Goal: Communication & Community: Participate in discussion

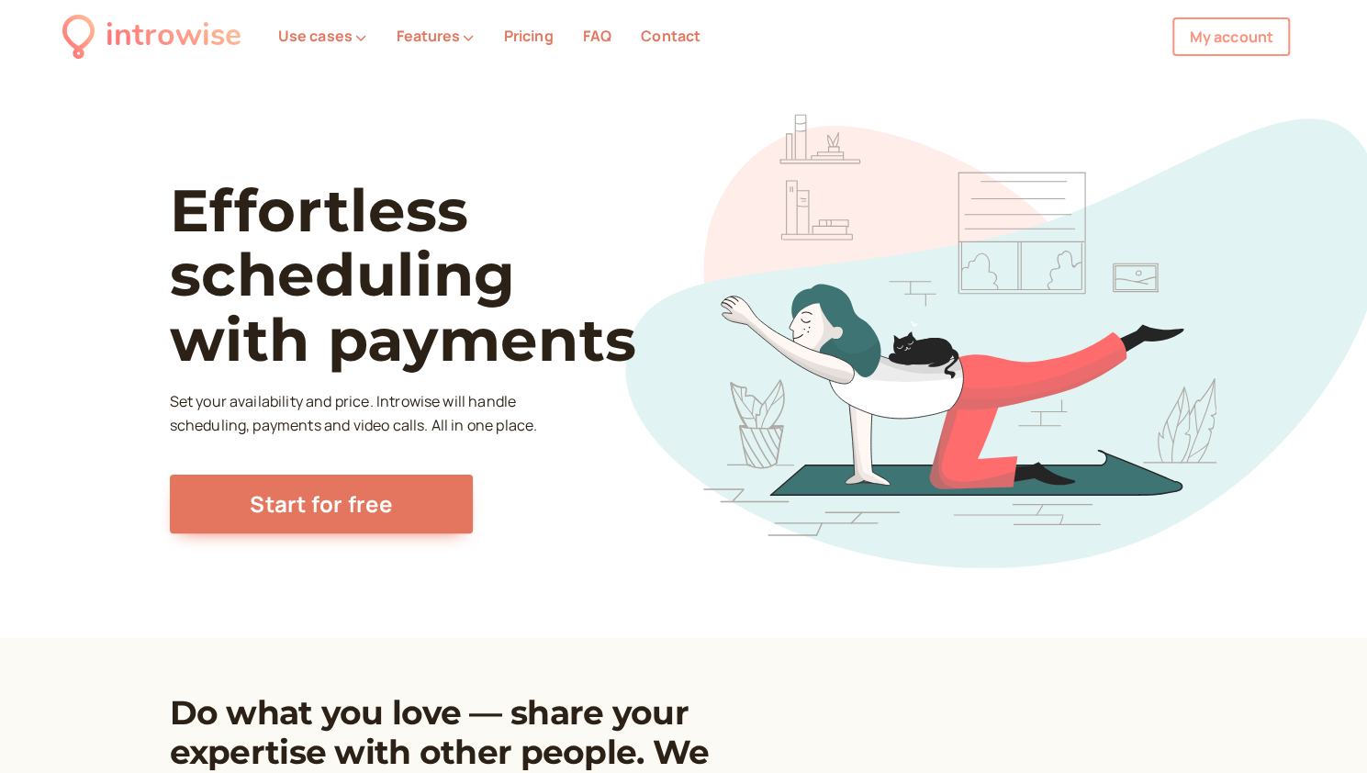
click at [1265, 21] on link "My account" at bounding box center [1232, 36] width 118 height 39
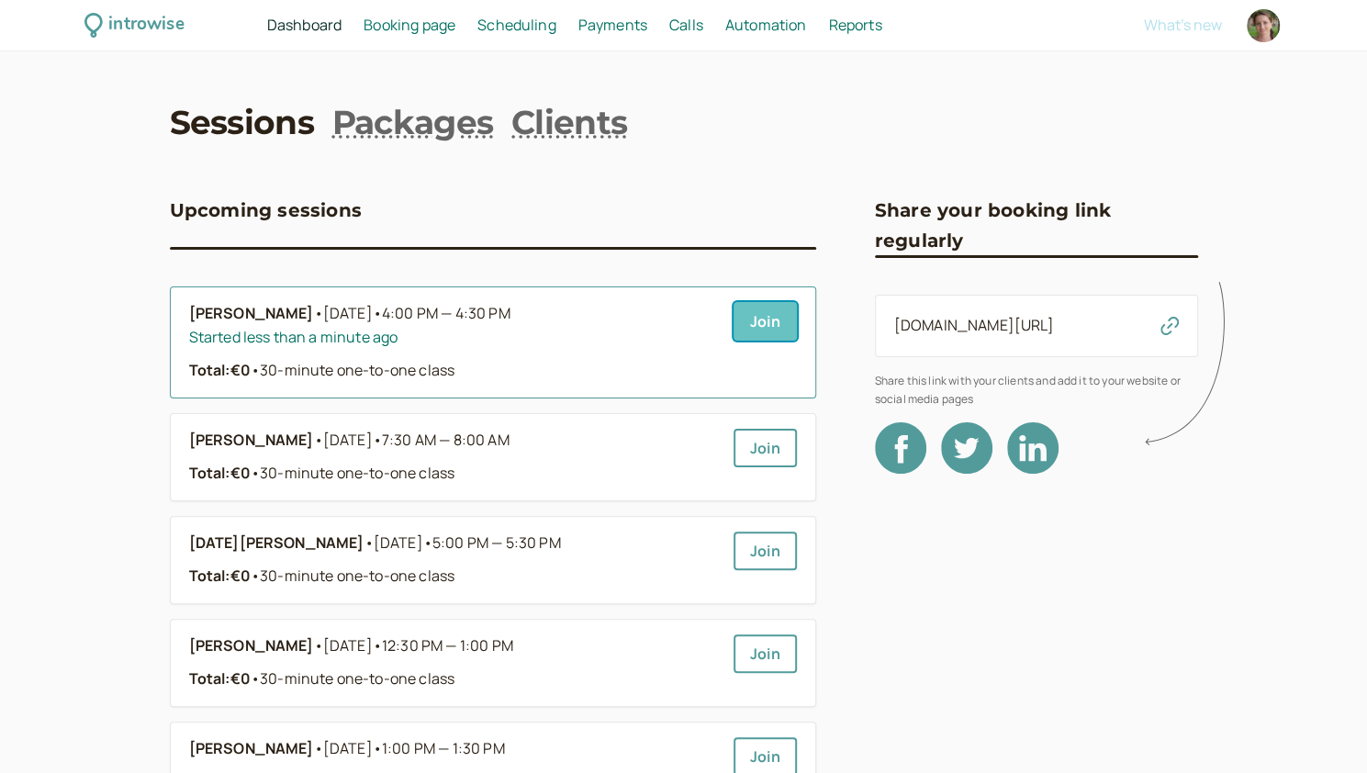
click at [769, 329] on link "Join" at bounding box center [765, 321] width 63 height 39
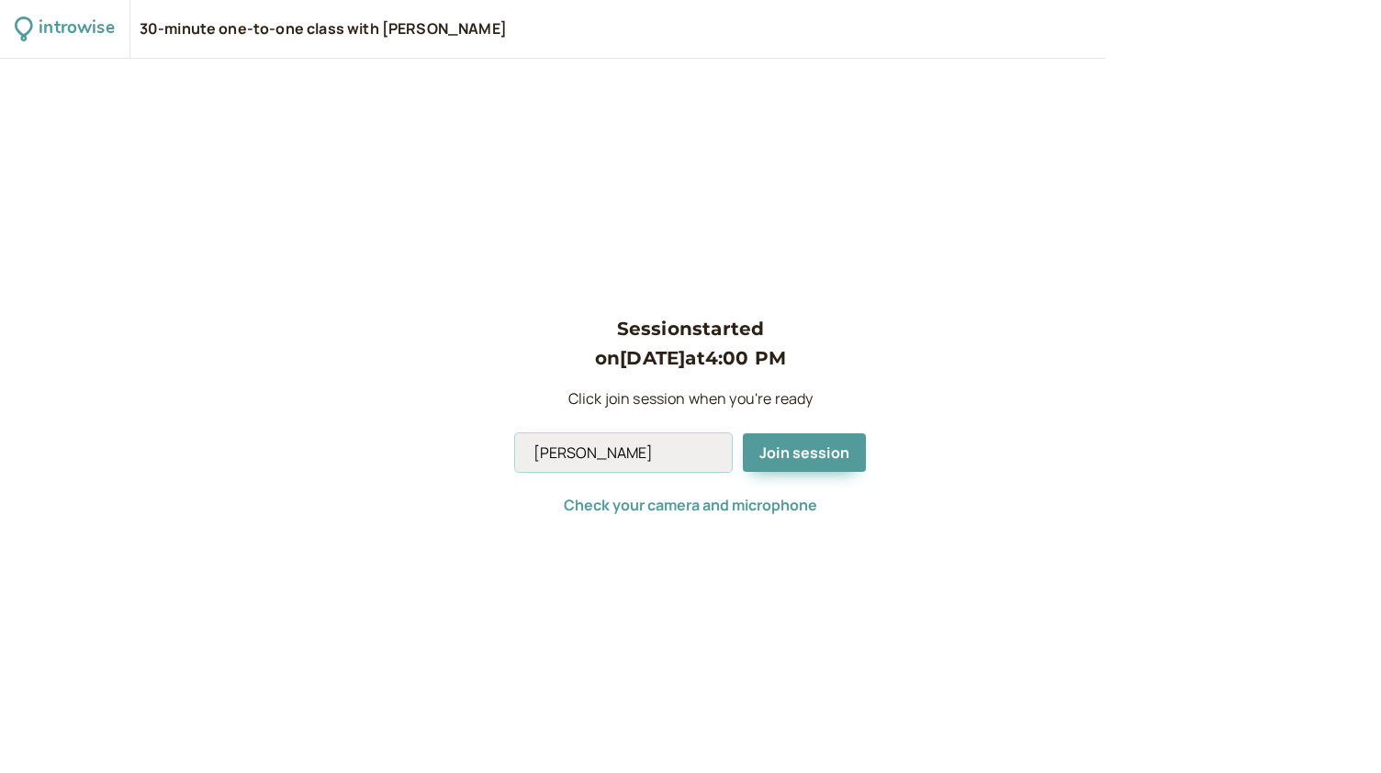
click at [648, 455] on input "[PERSON_NAME]" at bounding box center [623, 452] width 217 height 39
type input "Andromeda"
click at [827, 455] on span "Join session" at bounding box center [804, 453] width 90 height 20
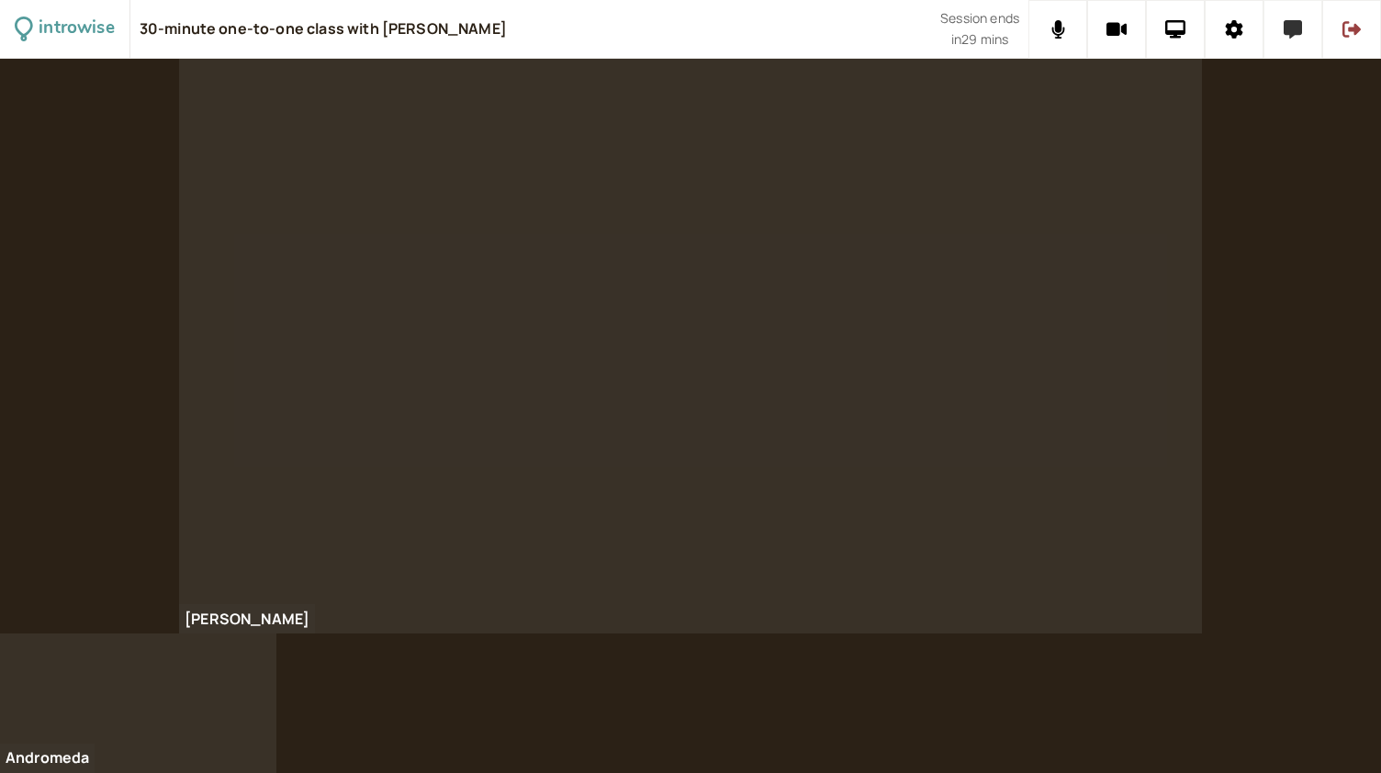
click at [1298, 44] on button at bounding box center [1293, 29] width 59 height 59
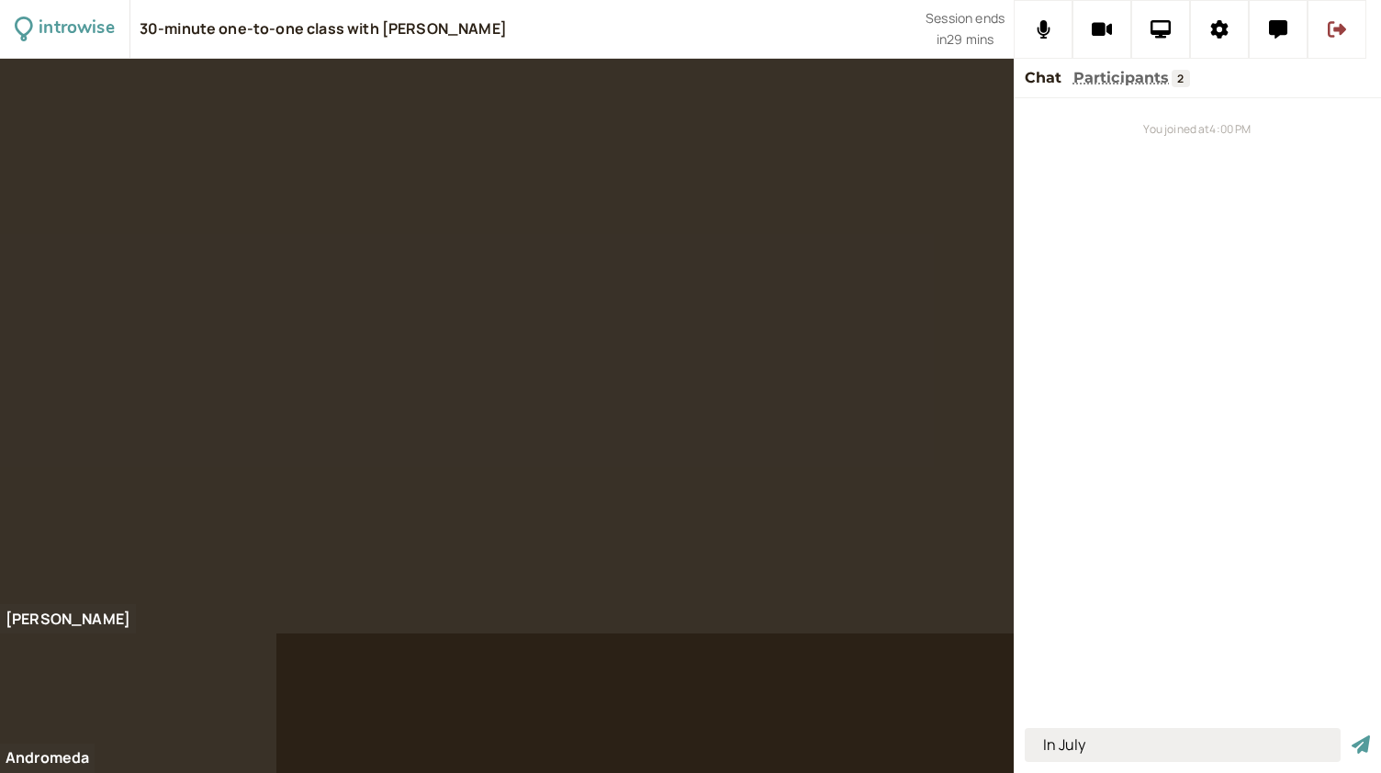
type input "In July"
click at [1352, 736] on button "submit" at bounding box center [1361, 745] width 18 height 19
type input "I stayed there for 3 weeks"
click at [1352, 736] on button "submit" at bounding box center [1361, 745] width 18 height 19
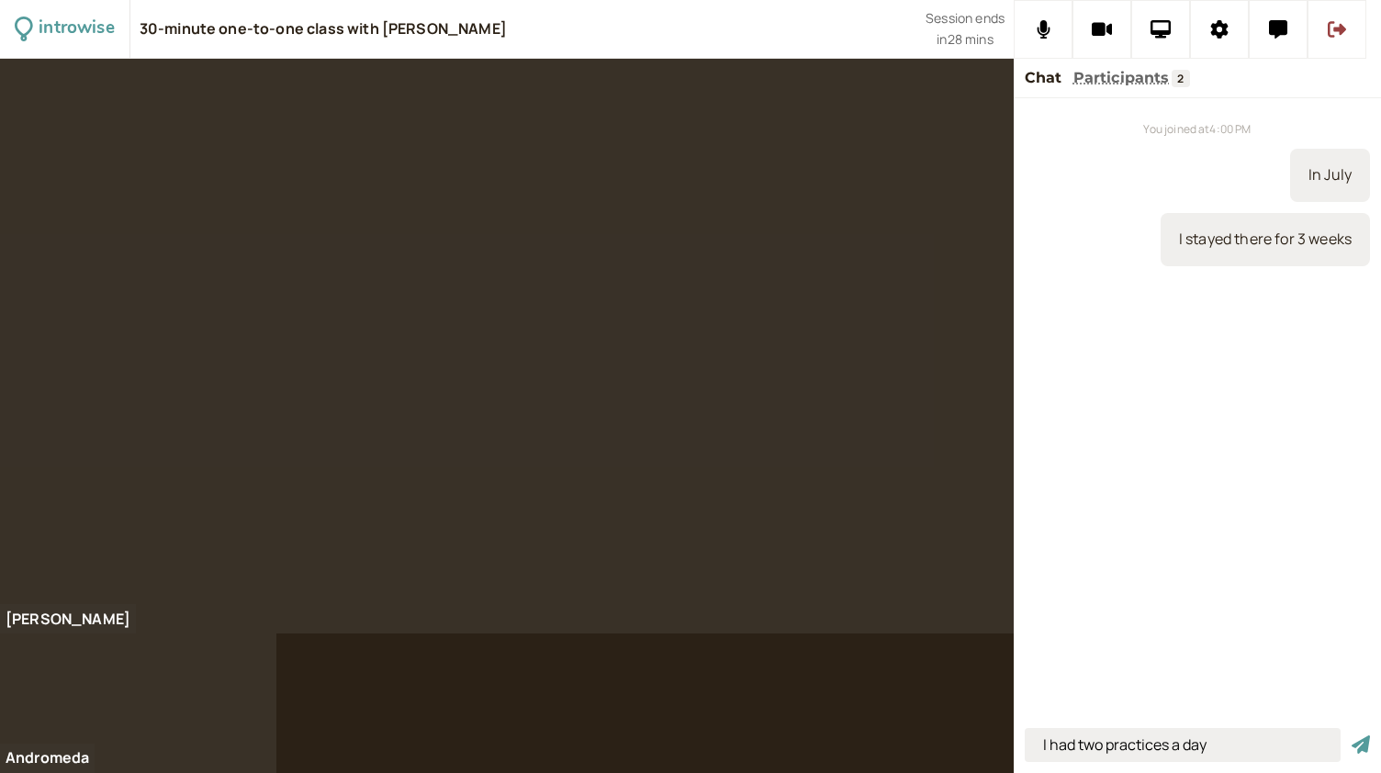
type input "I had two practices a day"
click at [1352, 736] on button "submit" at bounding box center [1361, 745] width 18 height 19
type input "after we will return to Trento and then the school starts"
click at [1352, 736] on button "submit" at bounding box center [1361, 745] width 18 height 19
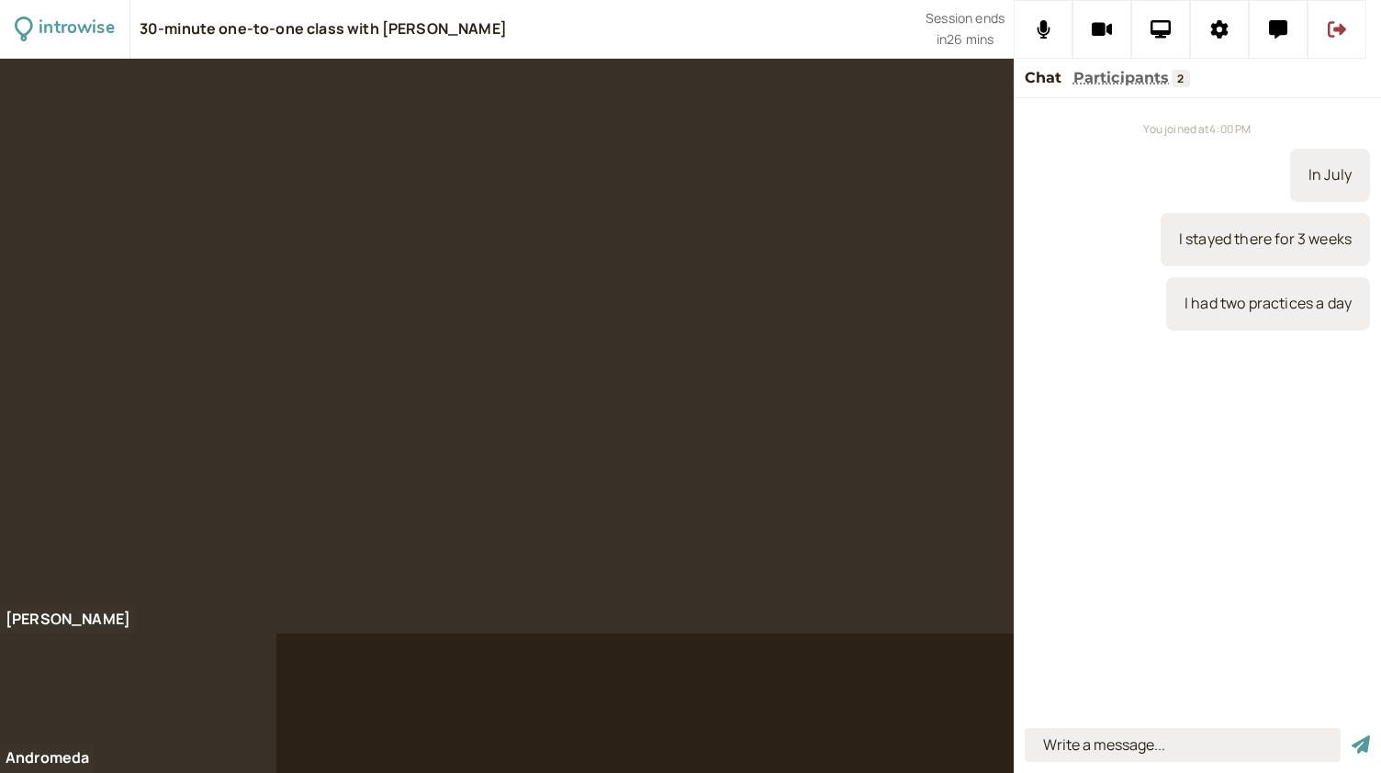
scroll to position [0, 0]
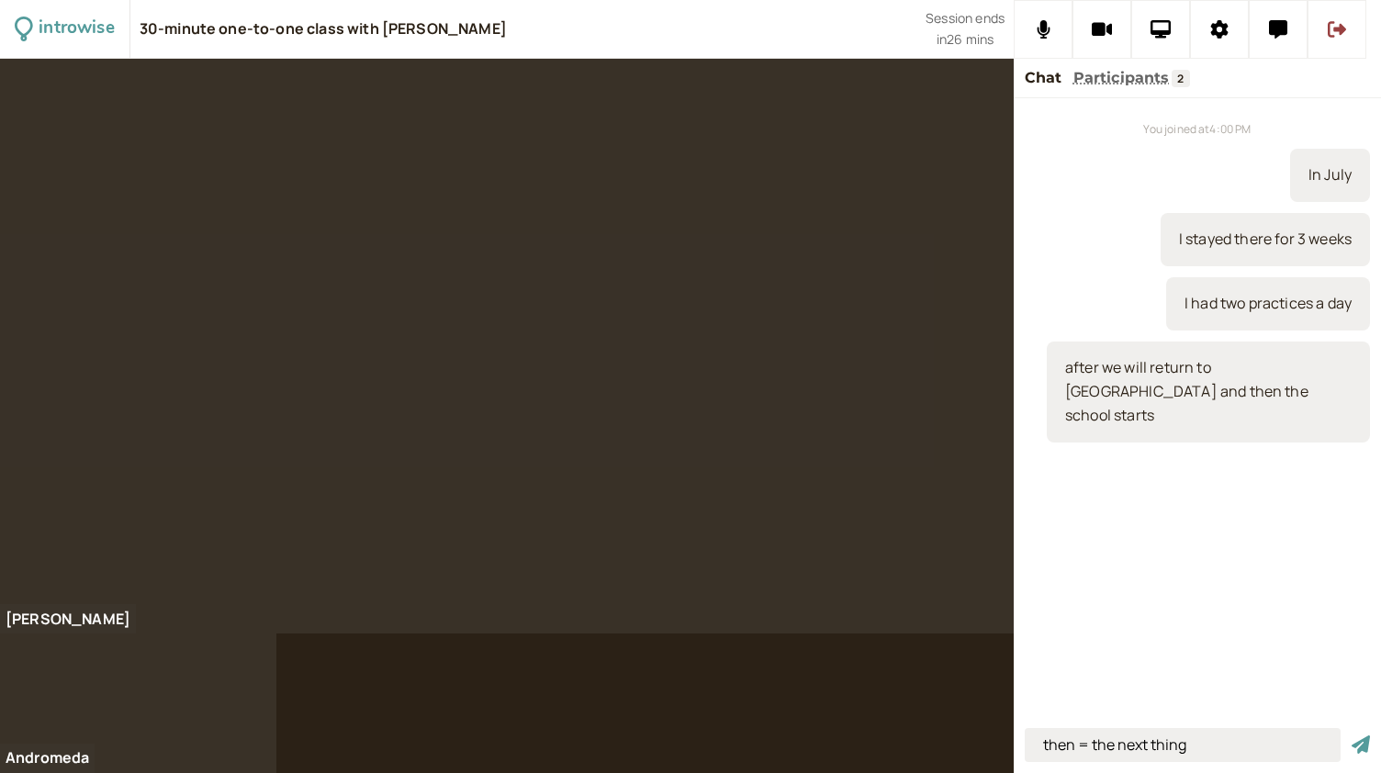
type input "then = the next thing"
click at [1352, 736] on button "submit" at bounding box center [1361, 745] width 18 height 19
type input "it's cheaper"
click at [1352, 736] on button "submit" at bounding box center [1361, 745] width 18 height 19
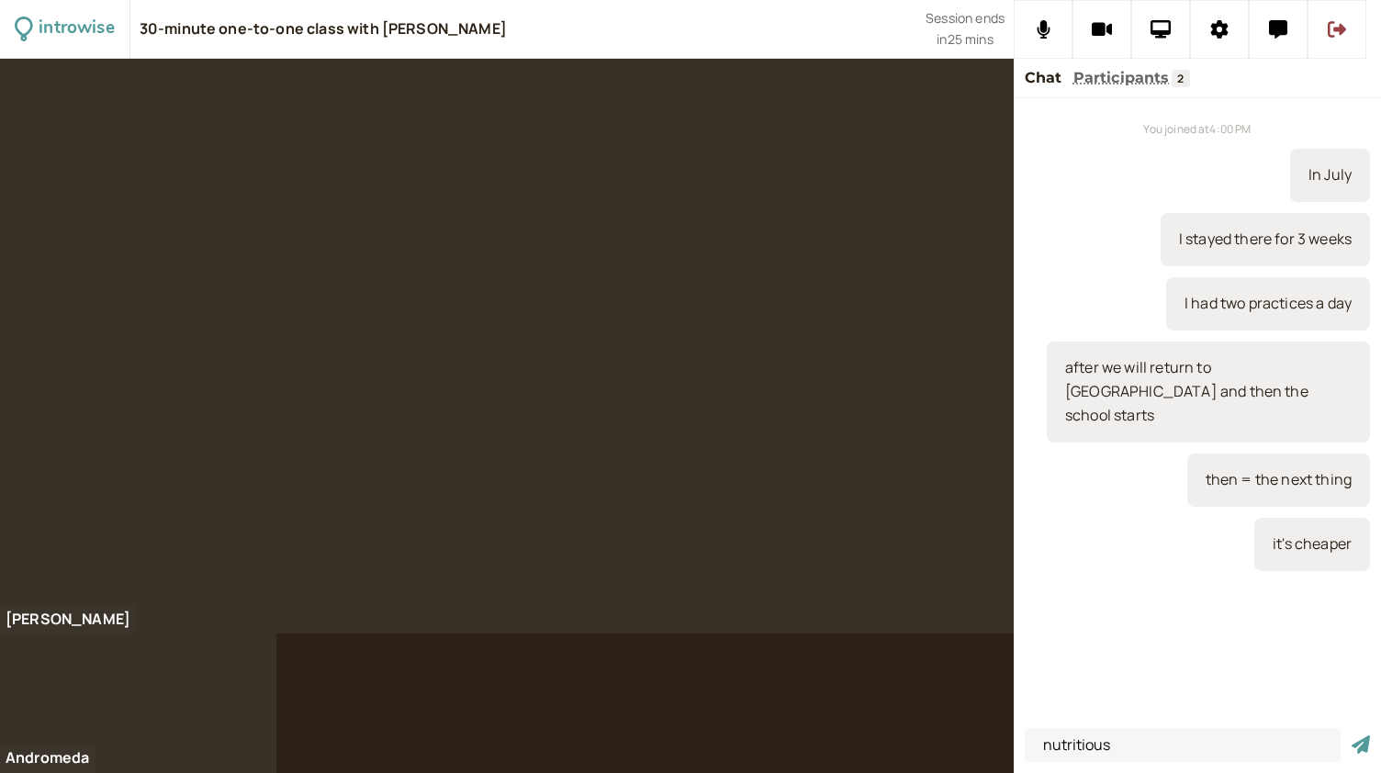
type input "nutritious"
click at [1352, 736] on button "submit" at bounding box center [1361, 745] width 18 height 19
type input "crisps - UK"
click at [1352, 736] on button "submit" at bounding box center [1361, 745] width 18 height 19
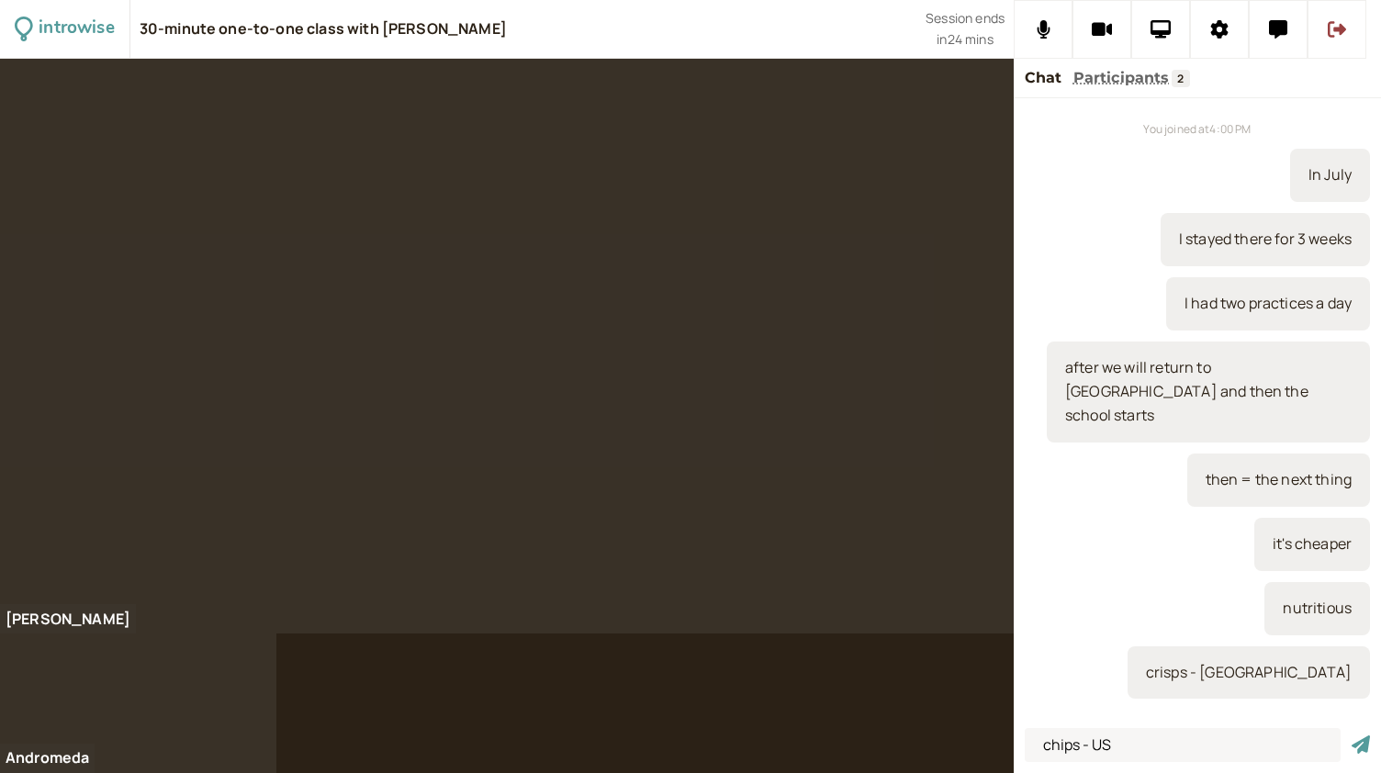
type input "chips - US"
click at [1352, 736] on button "submit" at bounding box center [1361, 745] width 18 height 19
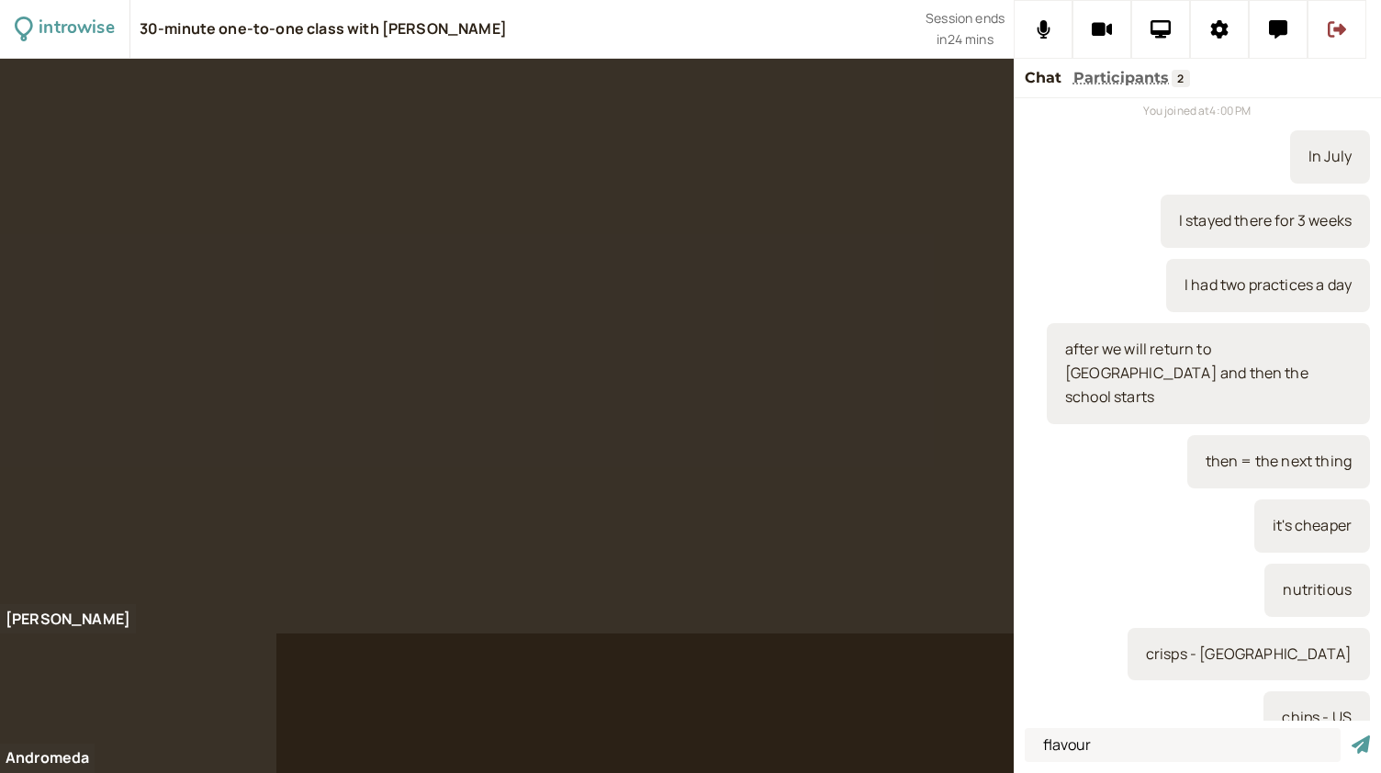
type input "flavour"
click at [1352, 736] on button "submit" at bounding box center [1361, 745] width 18 height 19
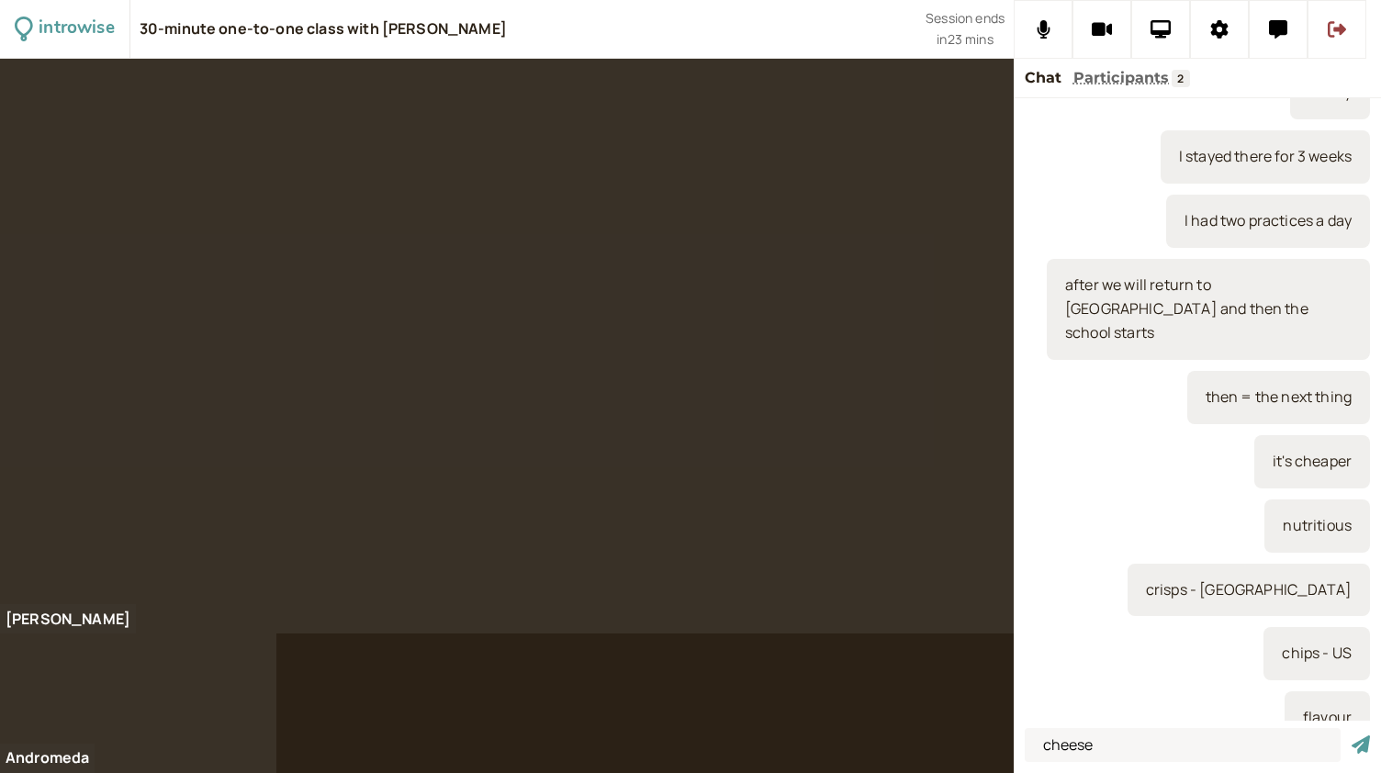
type input "cheese"
click at [1352, 736] on button "submit" at bounding box center [1361, 745] width 18 height 19
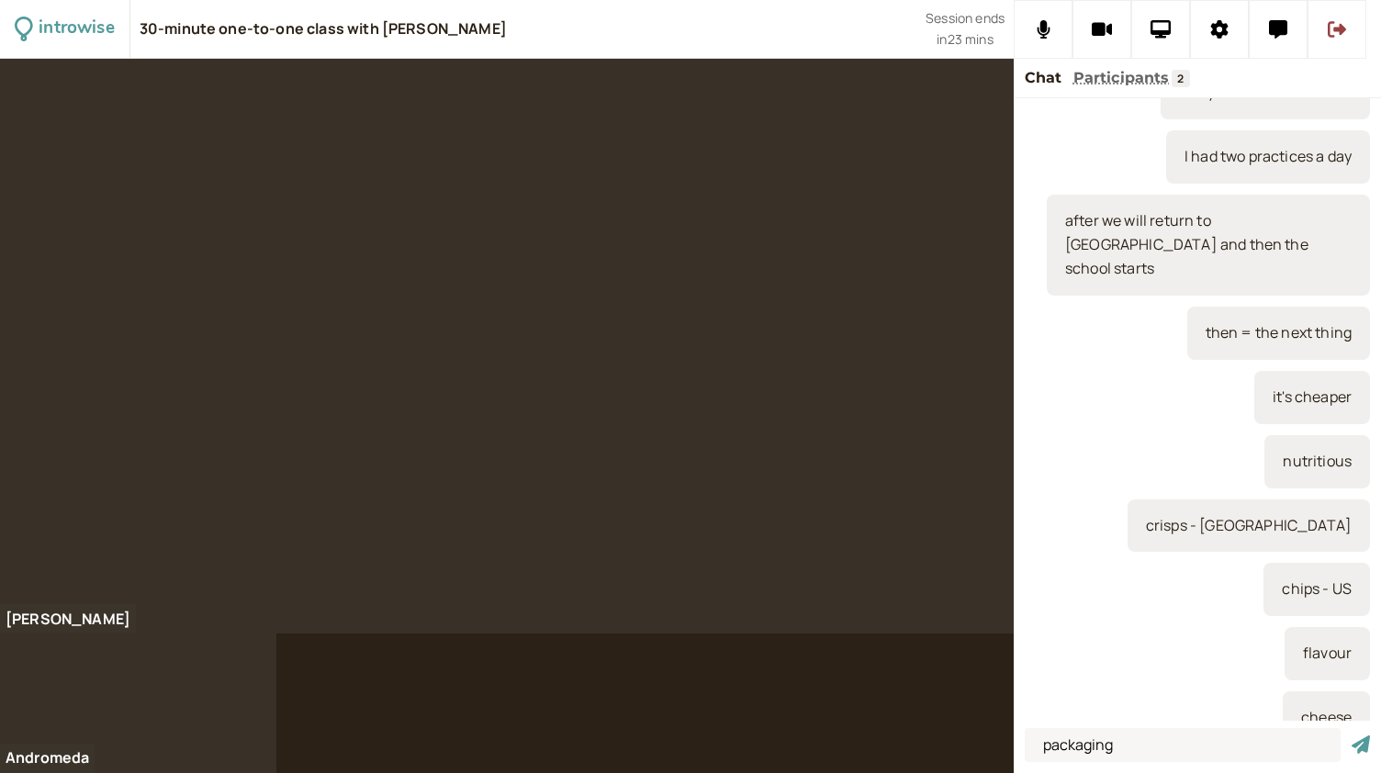
type input "packaging"
click at [1352, 736] on button "submit" at bounding box center [1361, 745] width 18 height 19
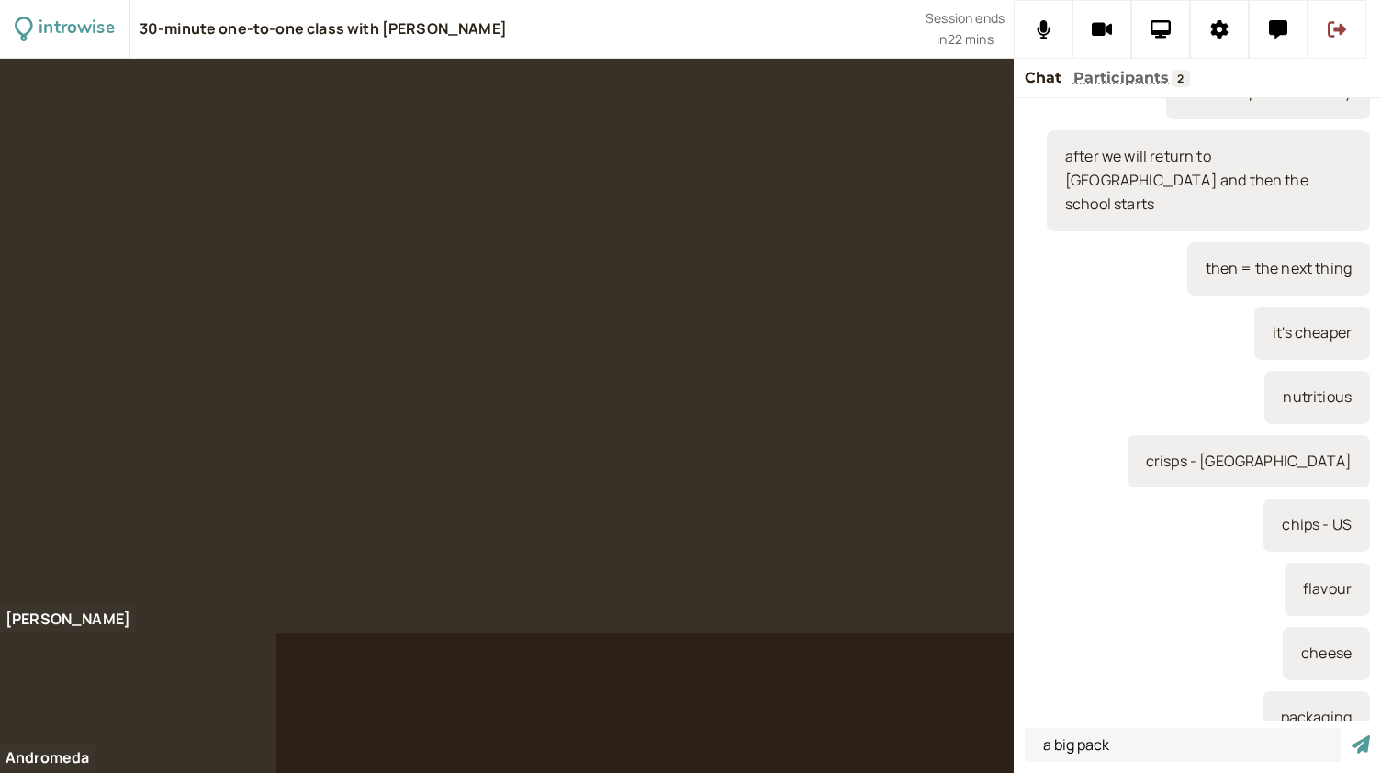
type input "a big pack"
click at [1352, 736] on button "submit" at bounding box center [1361, 745] width 18 height 19
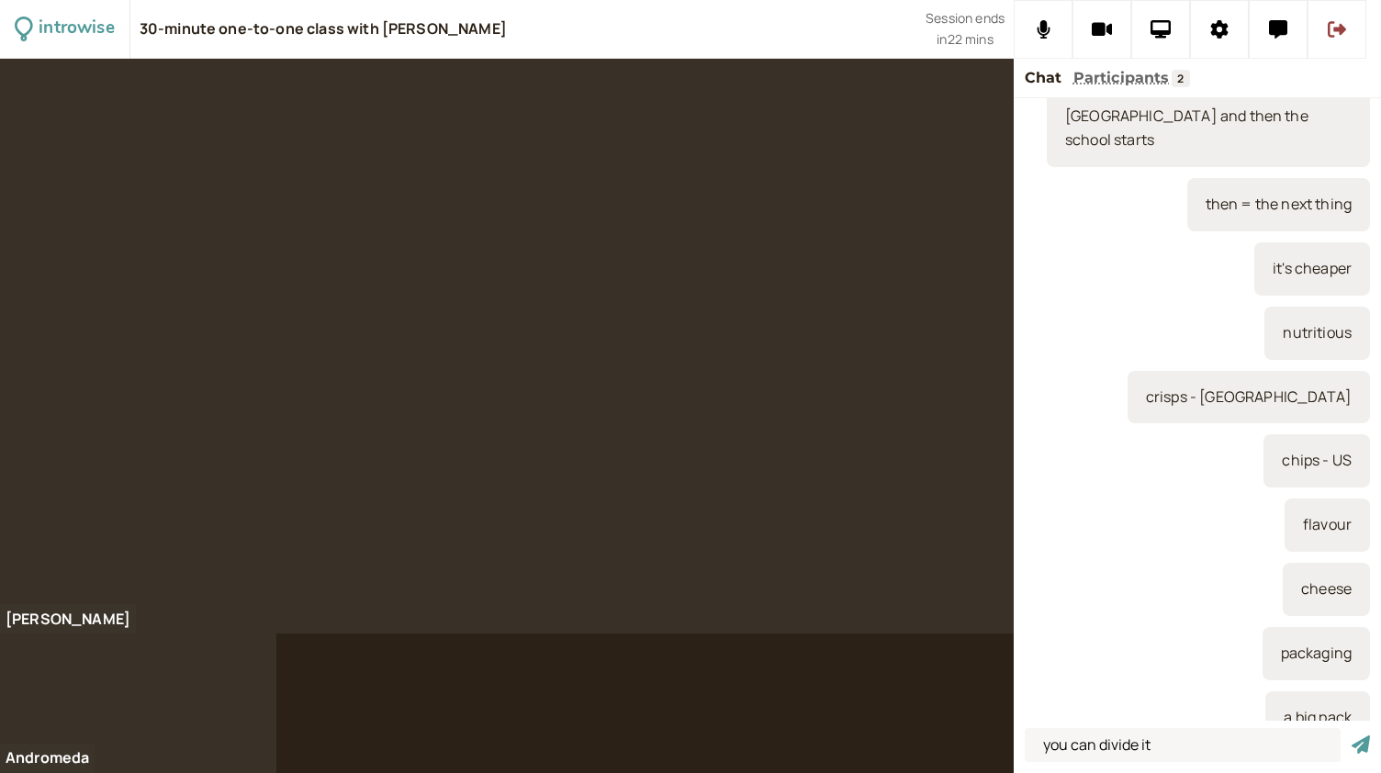
type input "you can divide it"
click at [1352, 736] on button "submit" at bounding box center [1361, 745] width 18 height 19
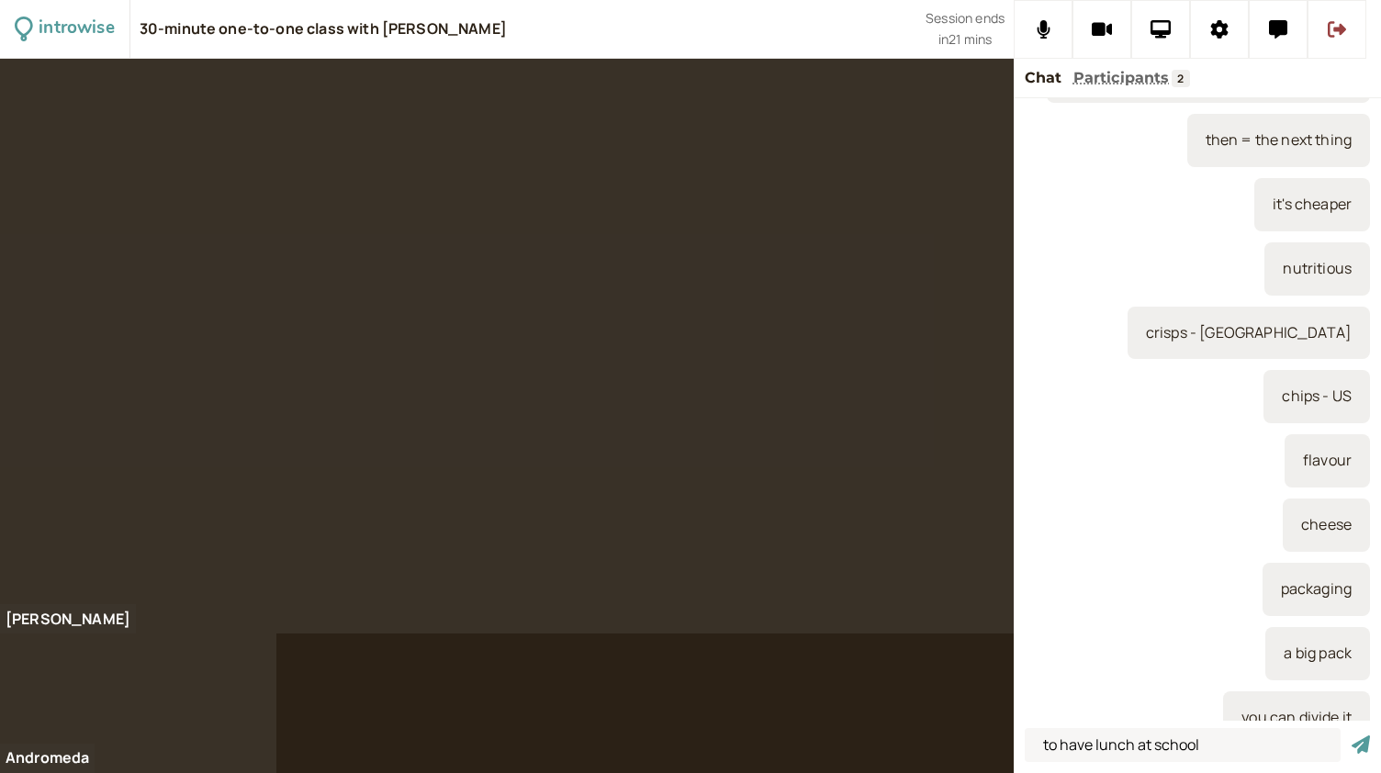
type input "to have lunch at school"
click at [1352, 736] on button "submit" at bounding box center [1361, 745] width 18 height 19
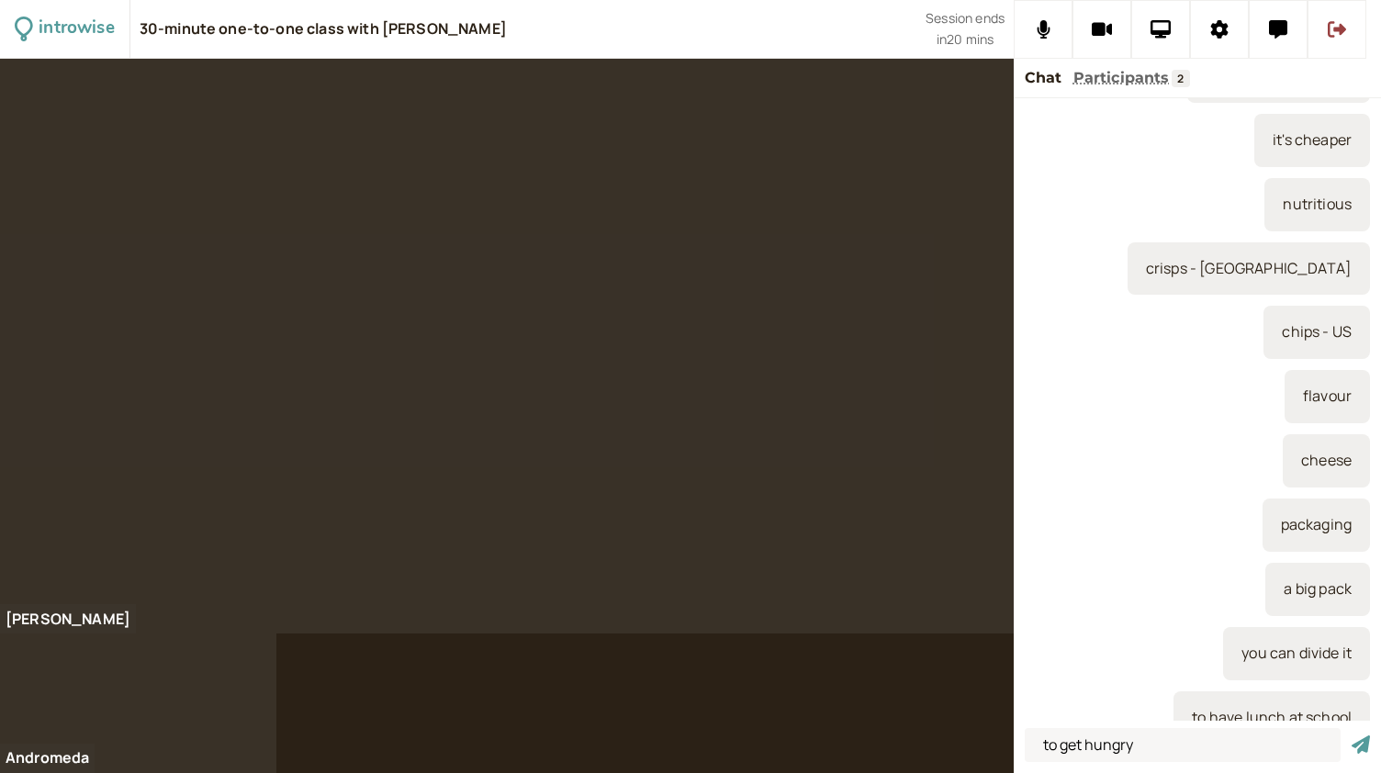
type input "to get hungry"
click at [1352, 736] on button "submit" at bounding box center [1361, 745] width 18 height 19
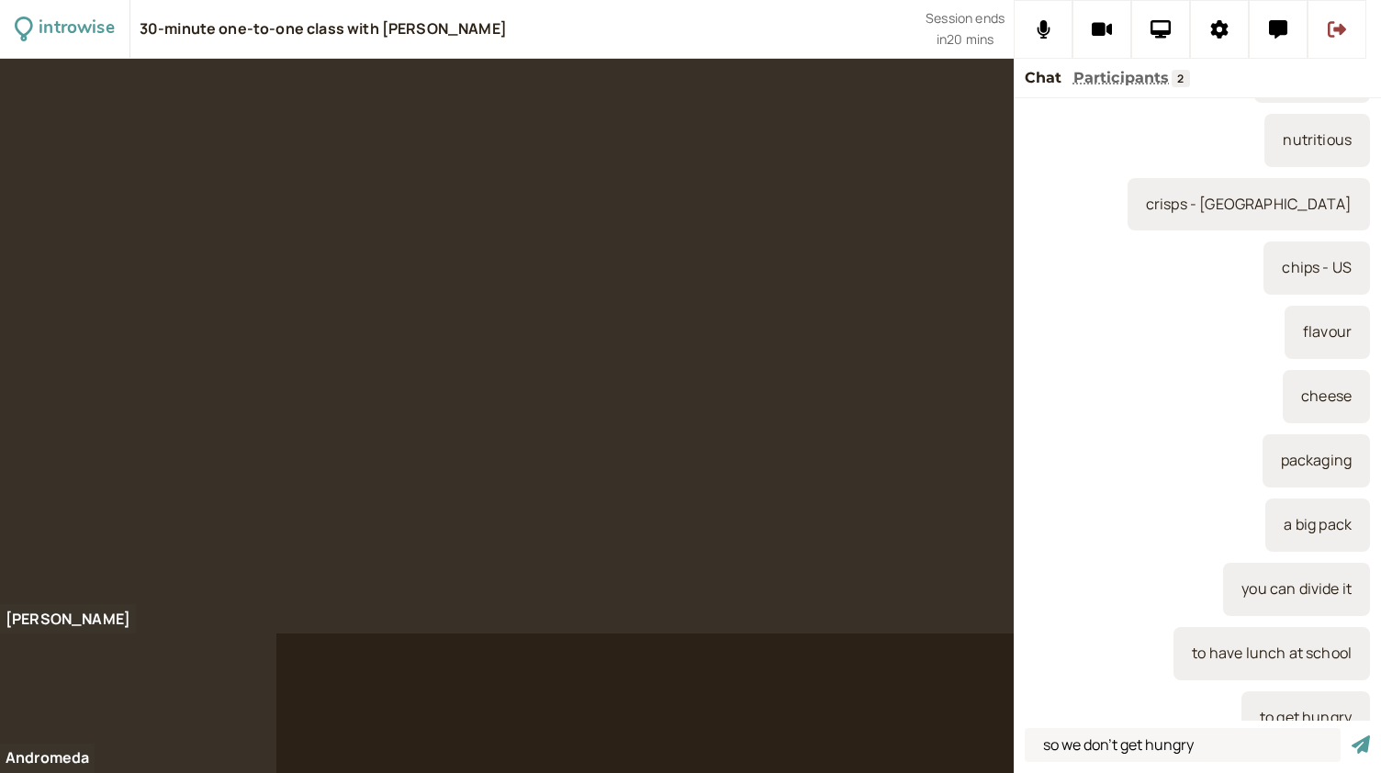
type input "so we don't get hungry"
click at [1352, 736] on button "submit" at bounding box center [1361, 745] width 18 height 19
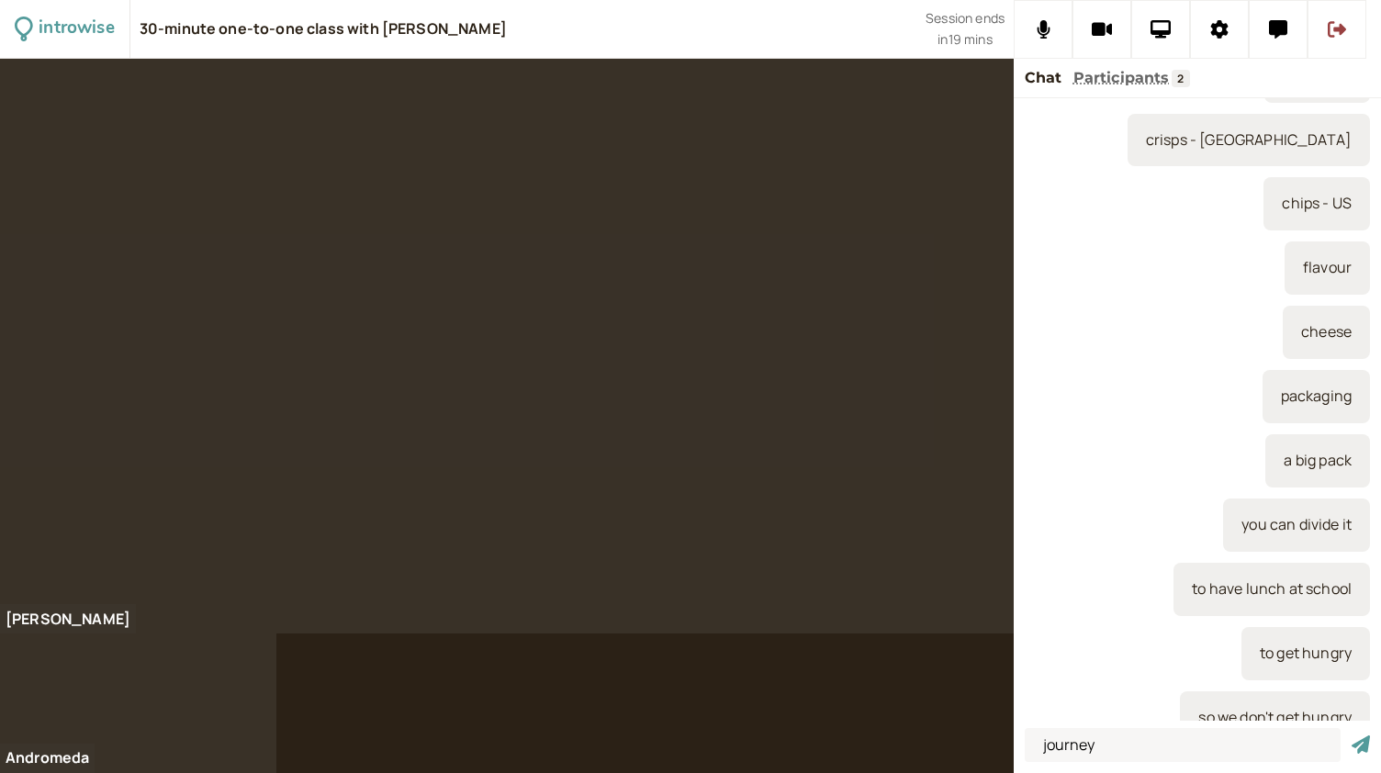
type input "journey"
click at [1352, 736] on button "submit" at bounding box center [1361, 745] width 18 height 19
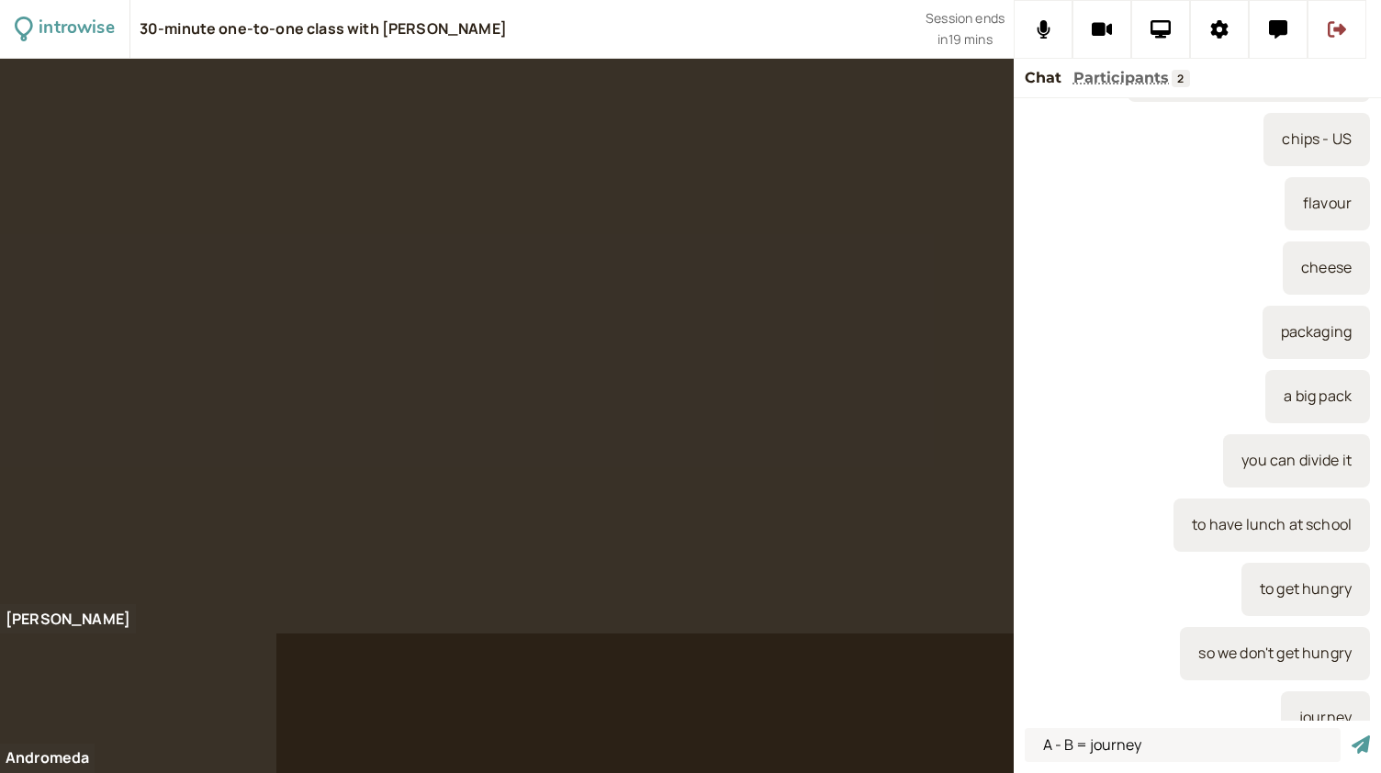
type input "A - B = journey"
click at [1352, 736] on button "submit" at bounding box center [1361, 745] width 18 height 19
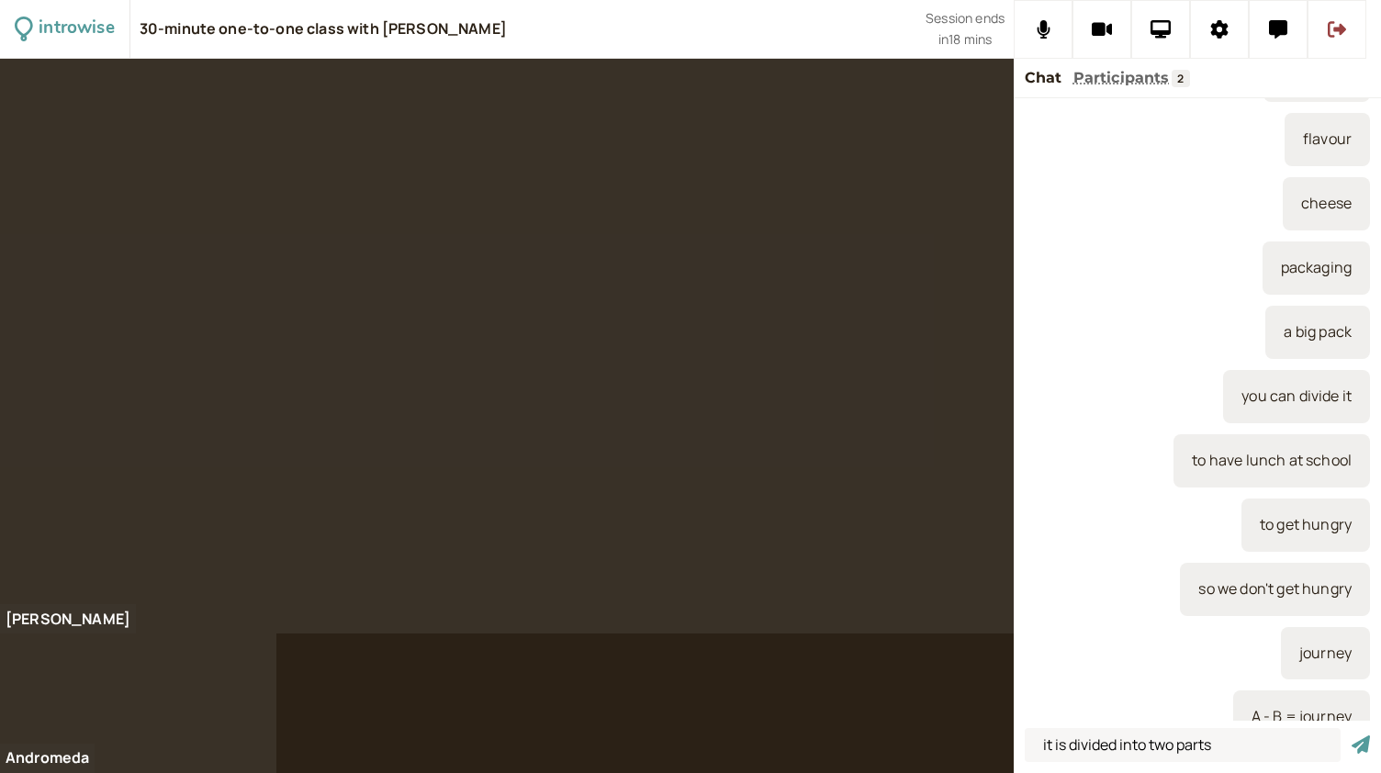
type input "it is divided into two parts"
click at [1352, 736] on button "submit" at bounding box center [1361, 745] width 18 height 19
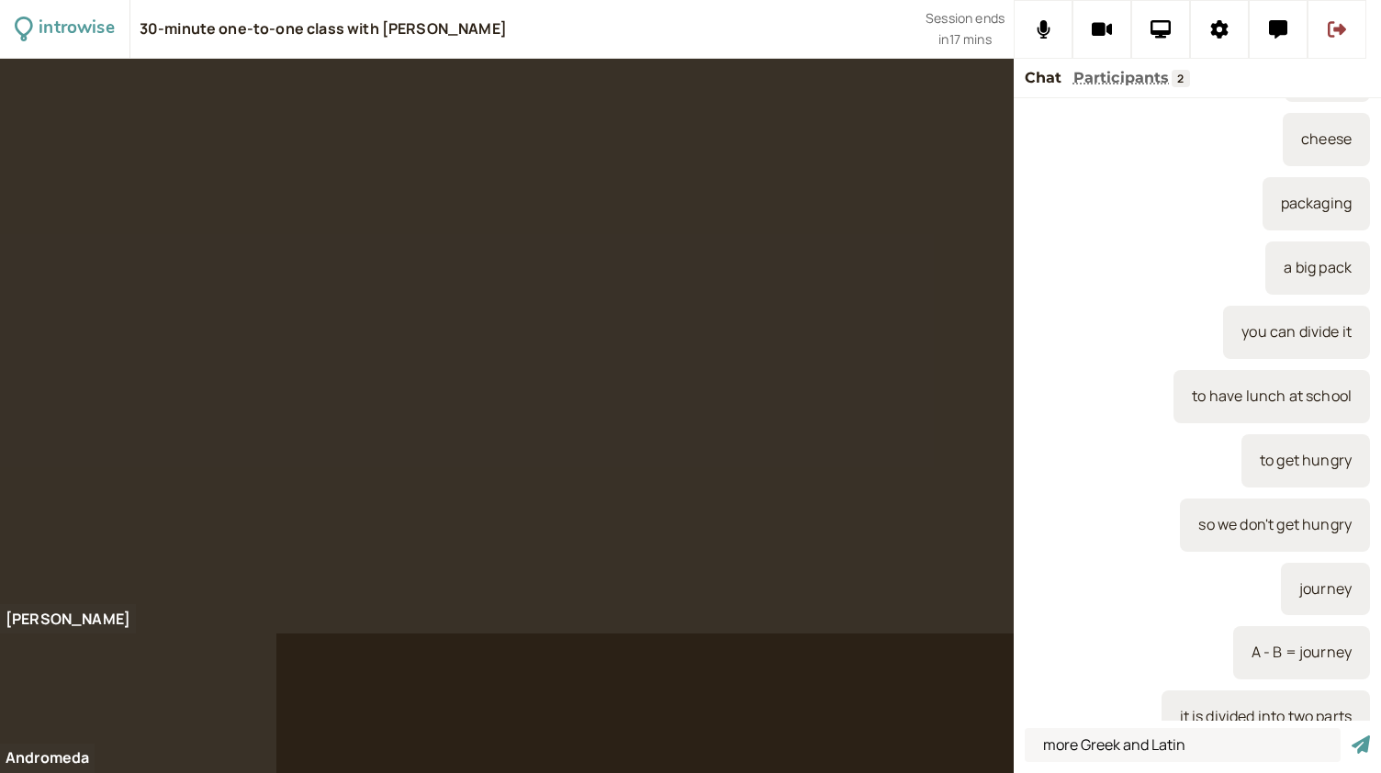
type input "more Greek and Latin"
click at [1352, 736] on button "submit" at bounding box center [1361, 745] width 18 height 19
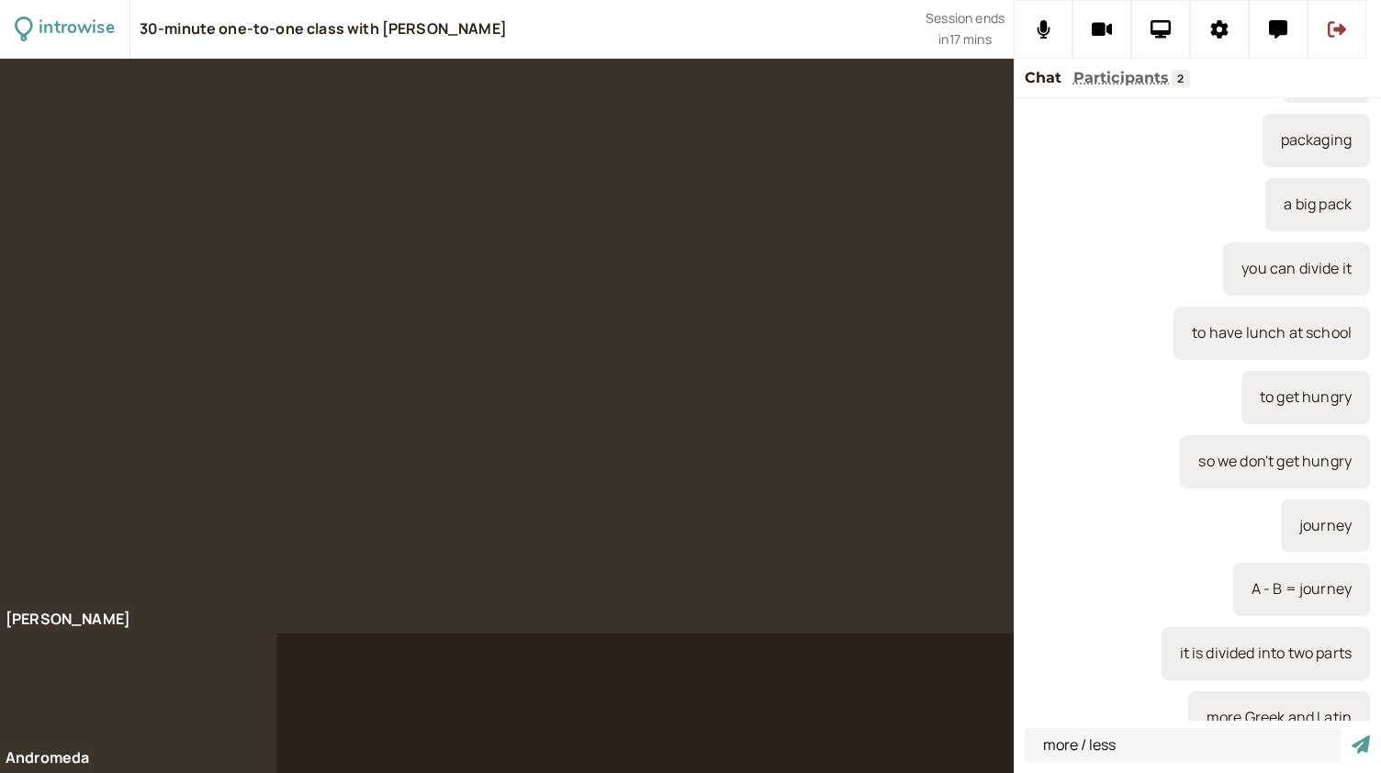
type input "more / less"
click at [1352, 736] on button "submit" at bounding box center [1361, 745] width 18 height 19
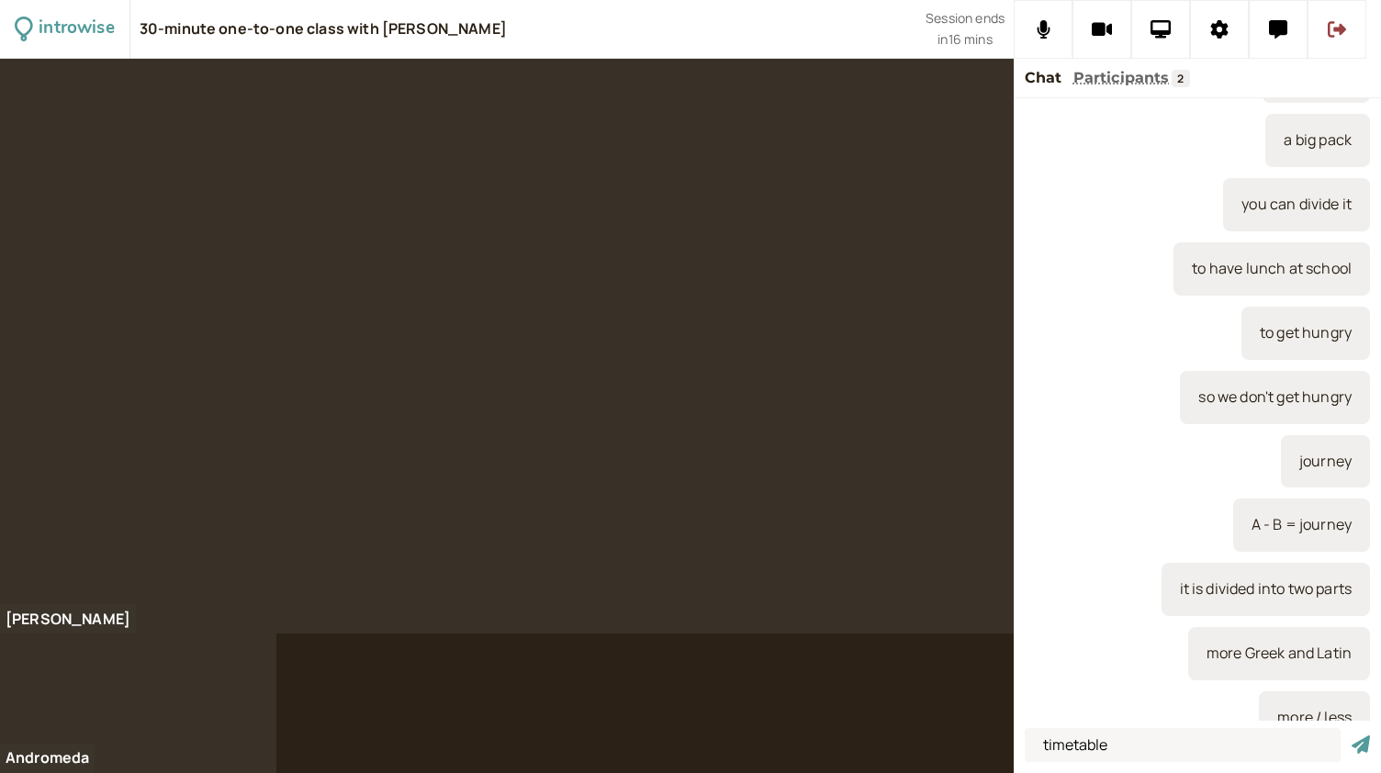
type input "timetable"
click at [1352, 736] on button "submit" at bounding box center [1361, 745] width 18 height 19
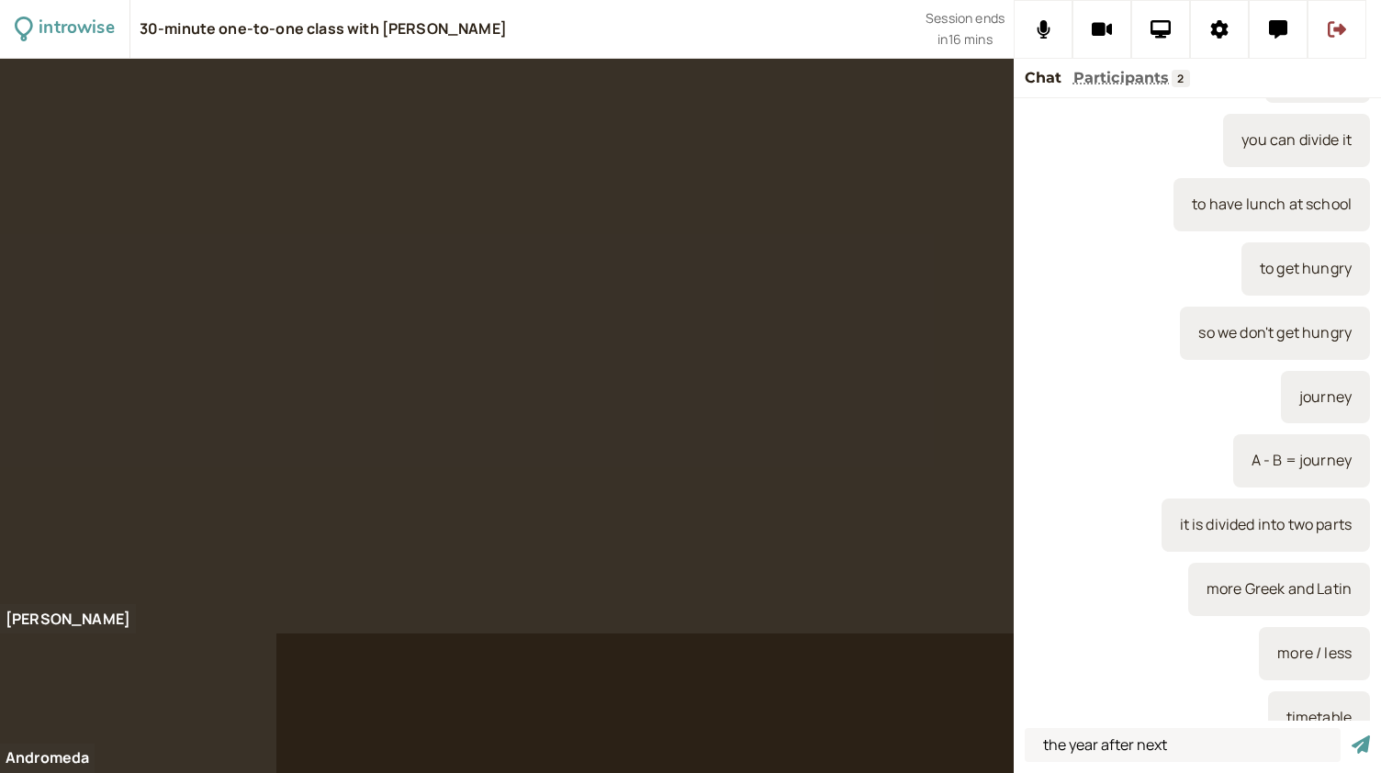
type input "the year after next"
click at [1352, 736] on button "submit" at bounding box center [1361, 745] width 18 height 19
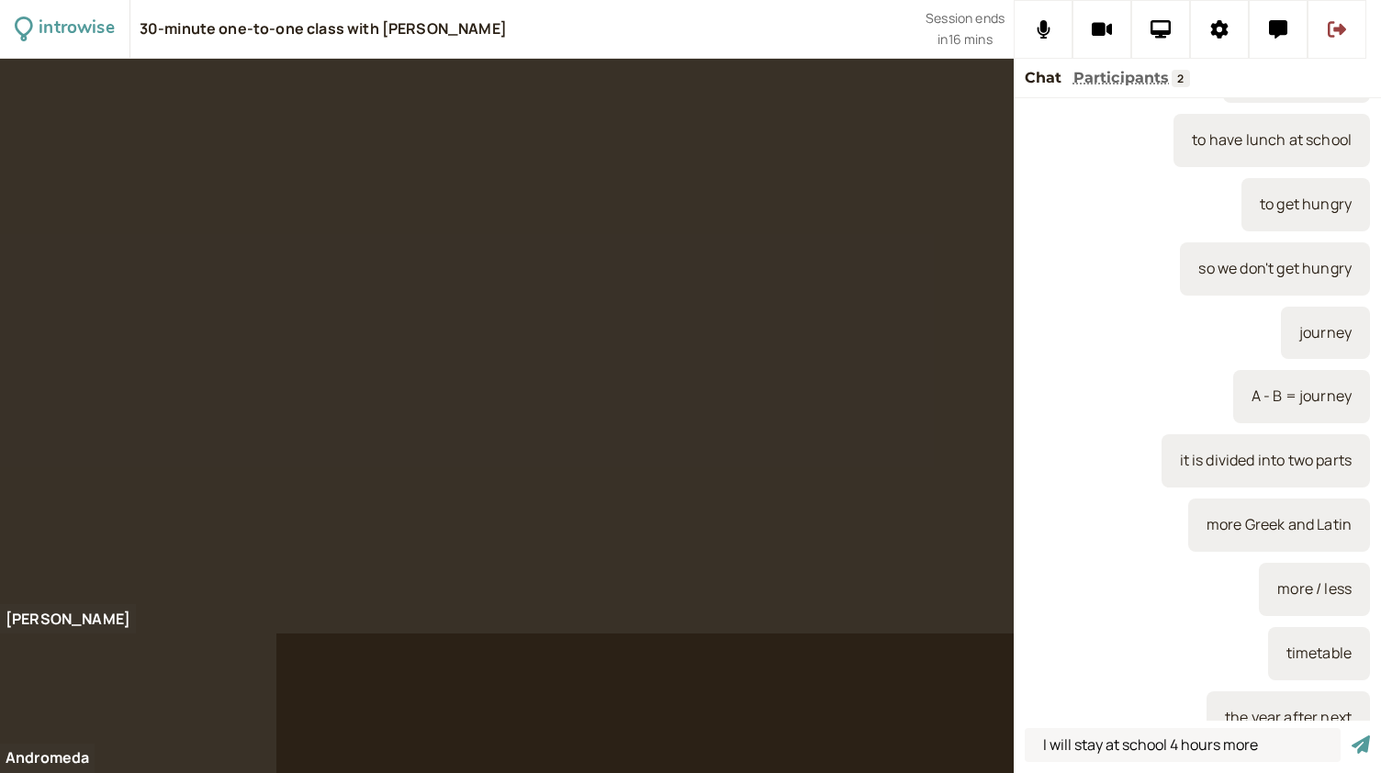
type input "I will stay at school 4 hours more"
click at [1352, 736] on button "submit" at bounding box center [1361, 745] width 18 height 19
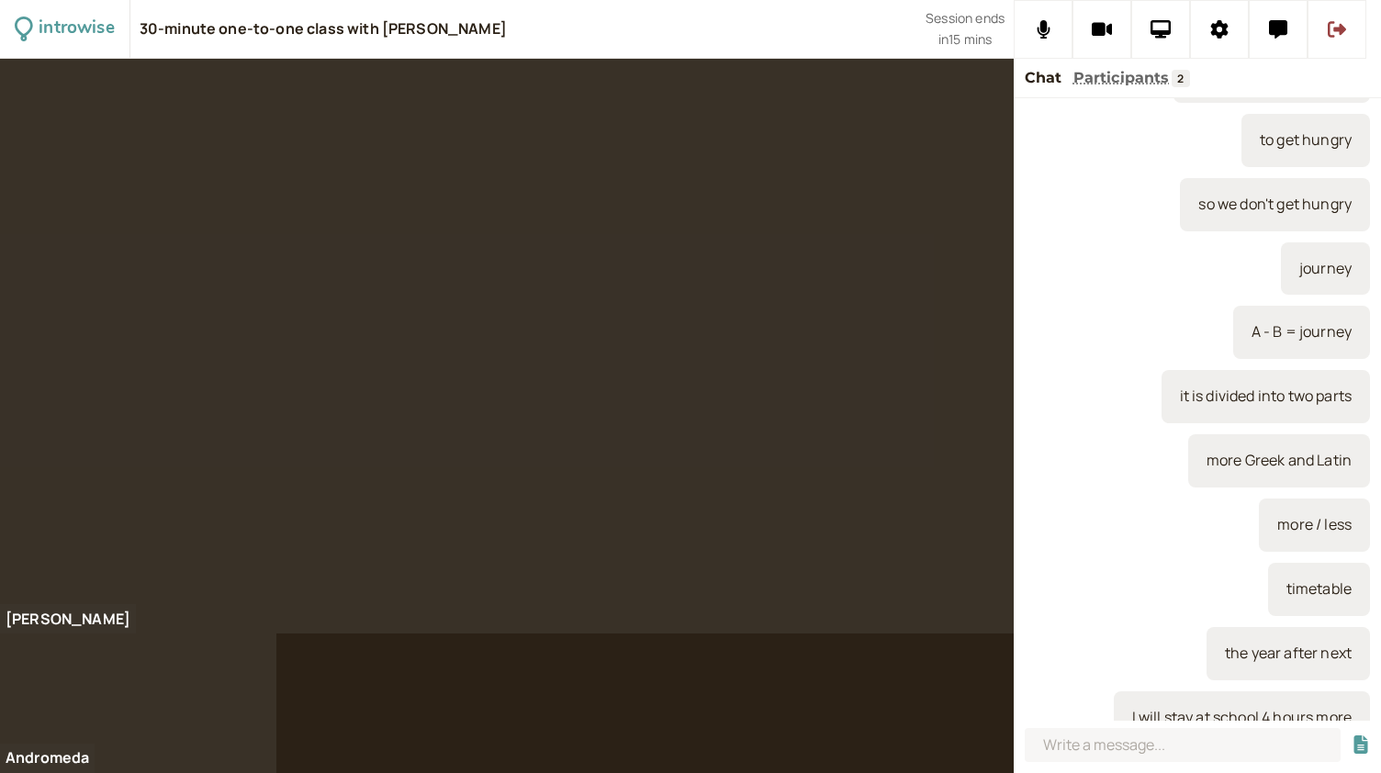
type input "i"
type input "I"
type input "not for sure"
click at [1352, 736] on button "submit" at bounding box center [1361, 745] width 18 height 19
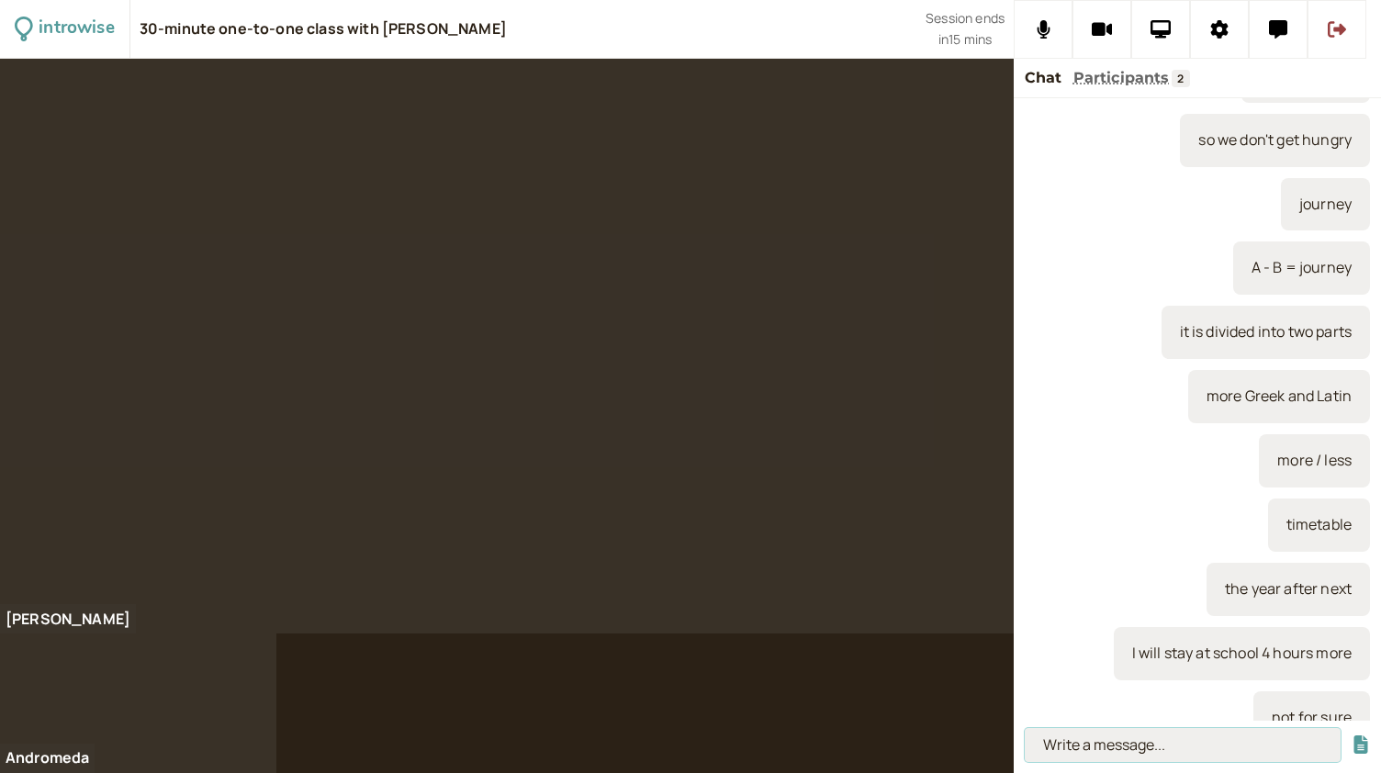
type input "a"
type input "monuments"
click at [1352, 736] on button "submit" at bounding box center [1361, 745] width 18 height 19
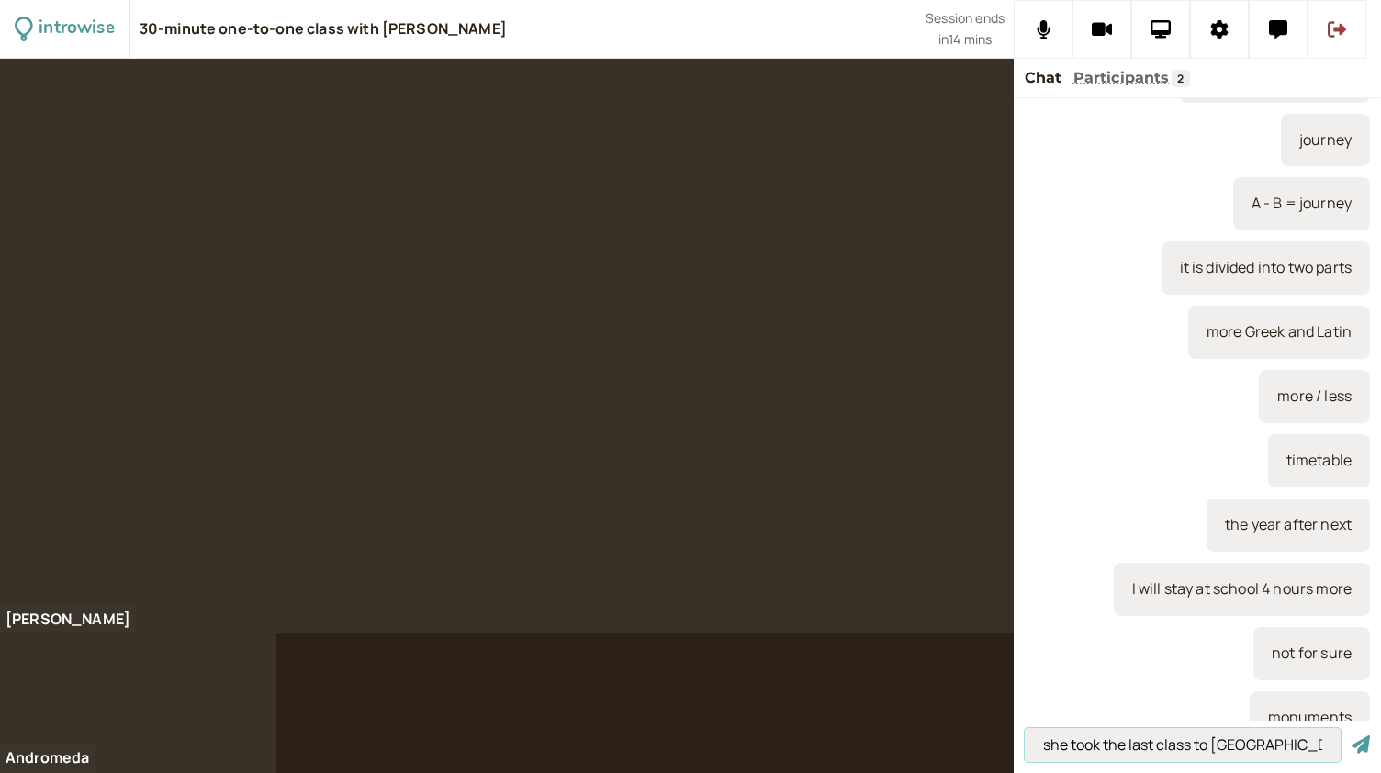
type input "she took the last class to Rome"
click at [1352, 736] on button "submit" at bounding box center [1361, 745] width 18 height 19
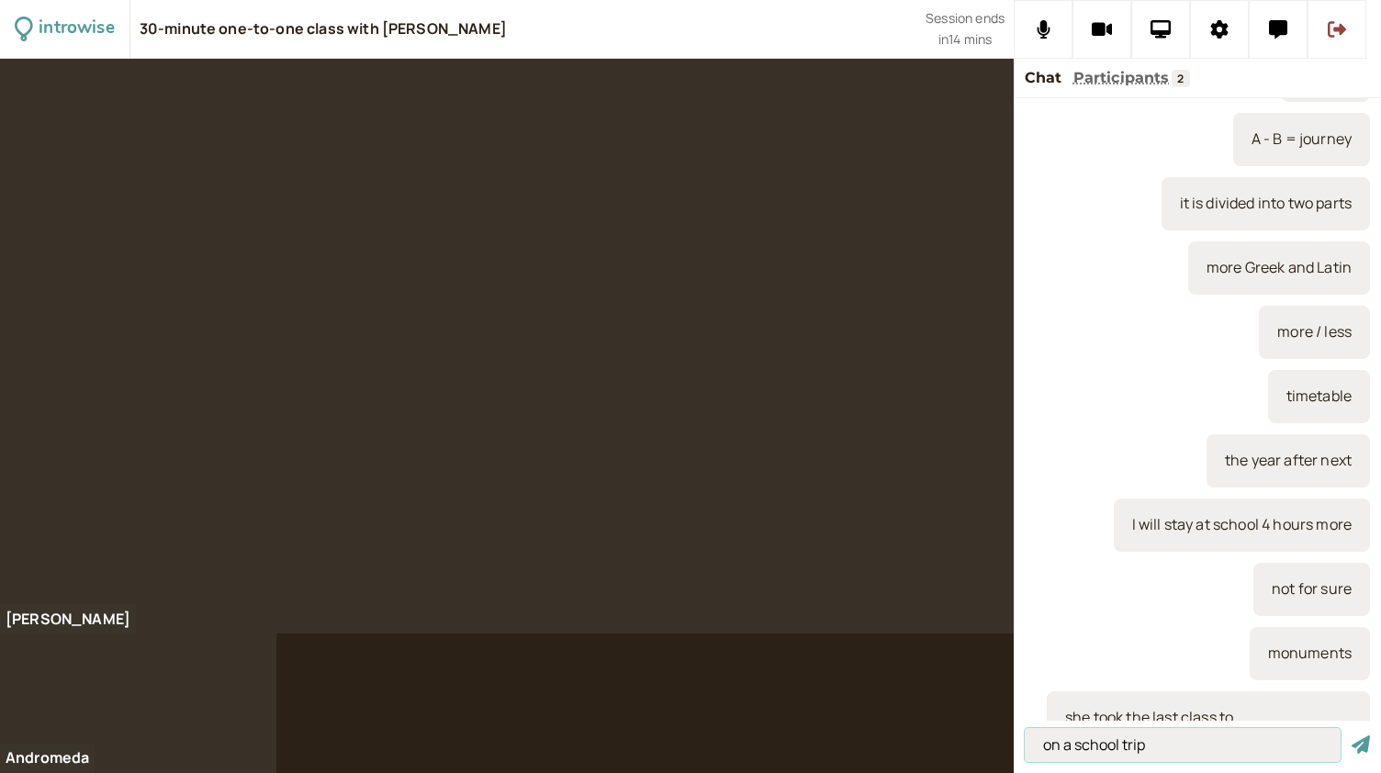
type input "on a school trip"
click at [1352, 736] on button "submit" at bounding box center [1361, 745] width 18 height 19
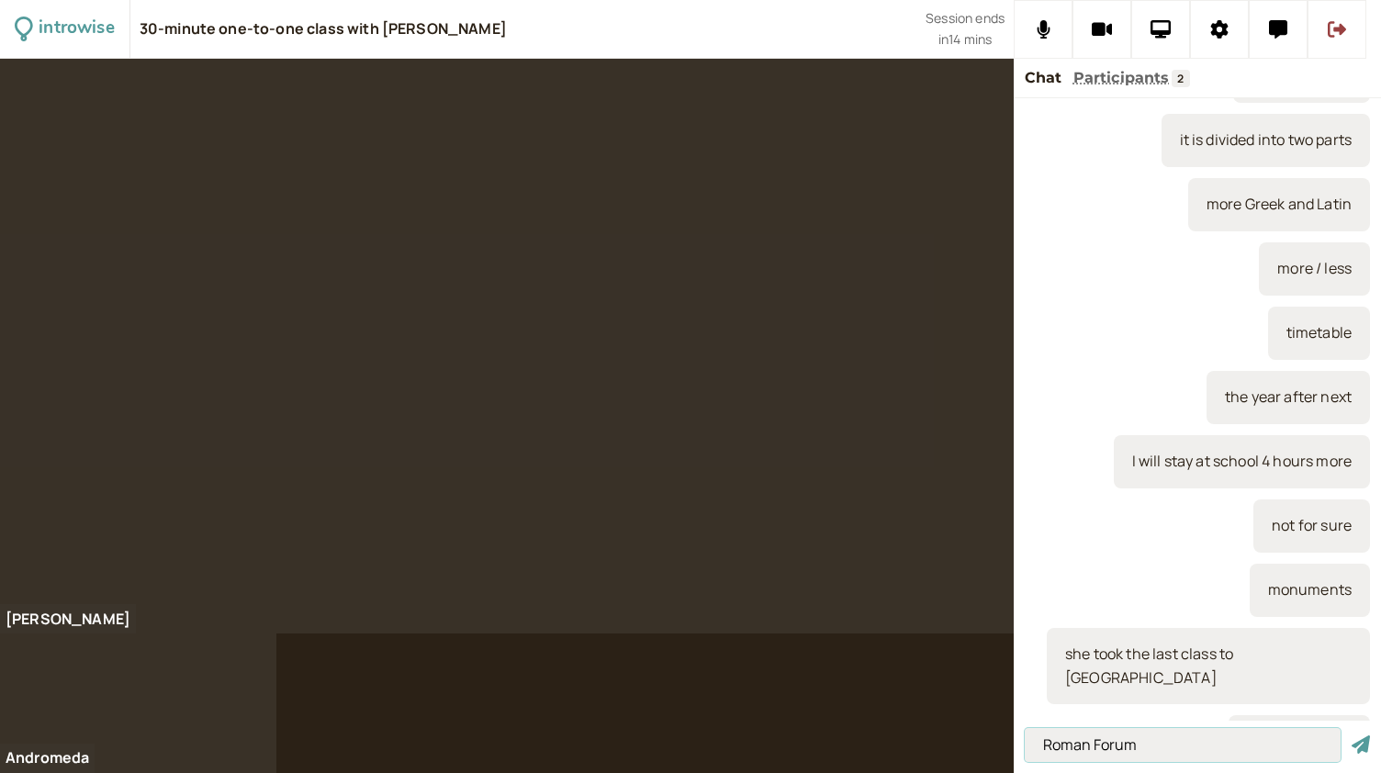
type input "Roman Forum"
click at [1352, 736] on button "submit" at bounding box center [1361, 745] width 18 height 19
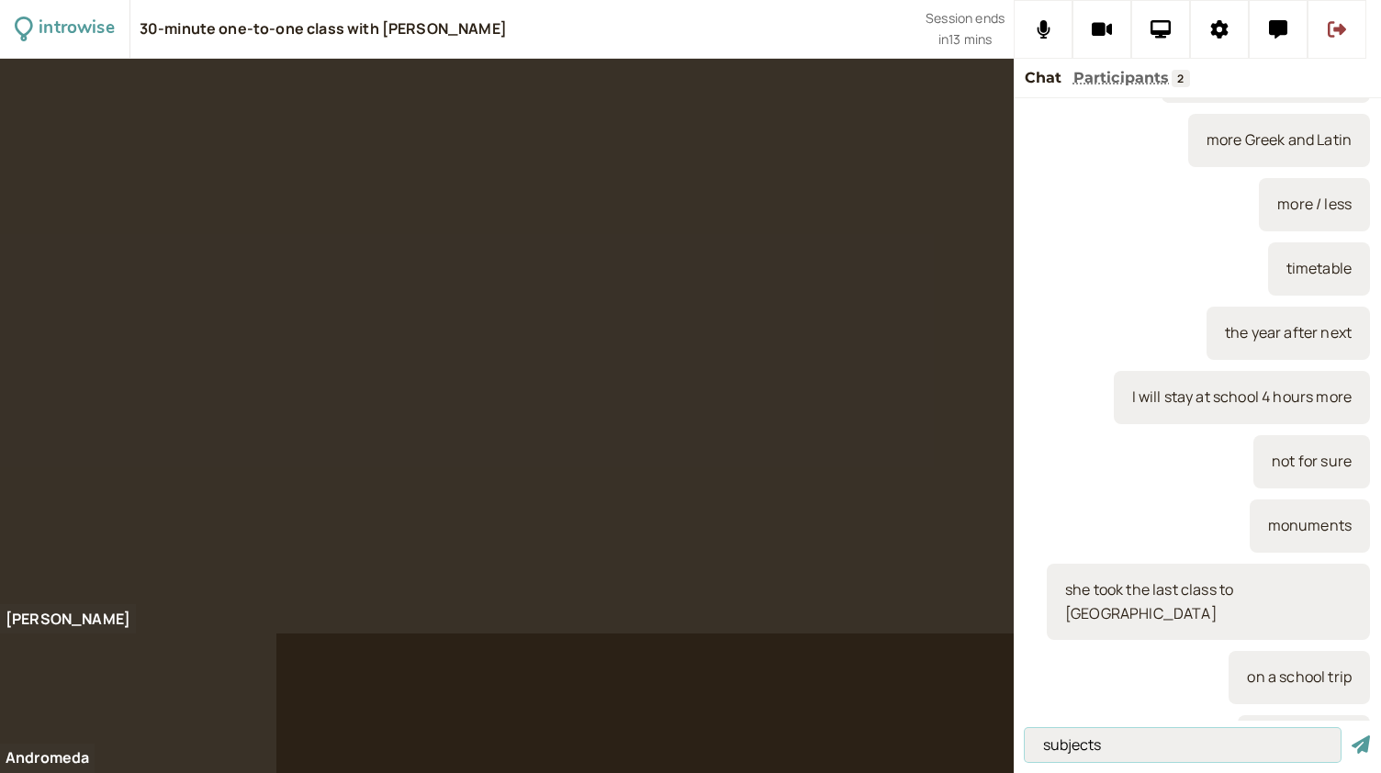
type input "subjects"
click at [1352, 736] on button "submit" at bounding box center [1361, 745] width 18 height 19
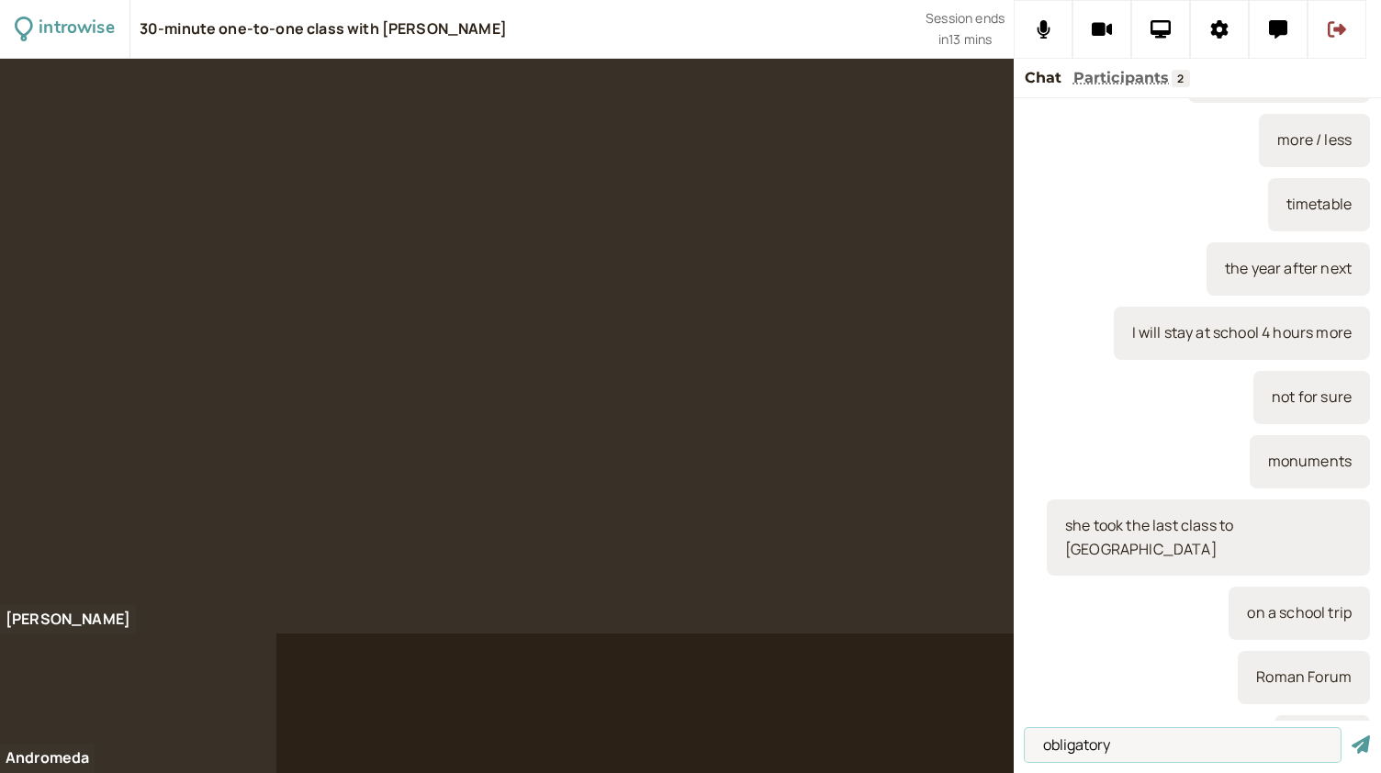
type input "obligatory"
click at [1352, 736] on button "submit" at bounding box center [1361, 745] width 18 height 19
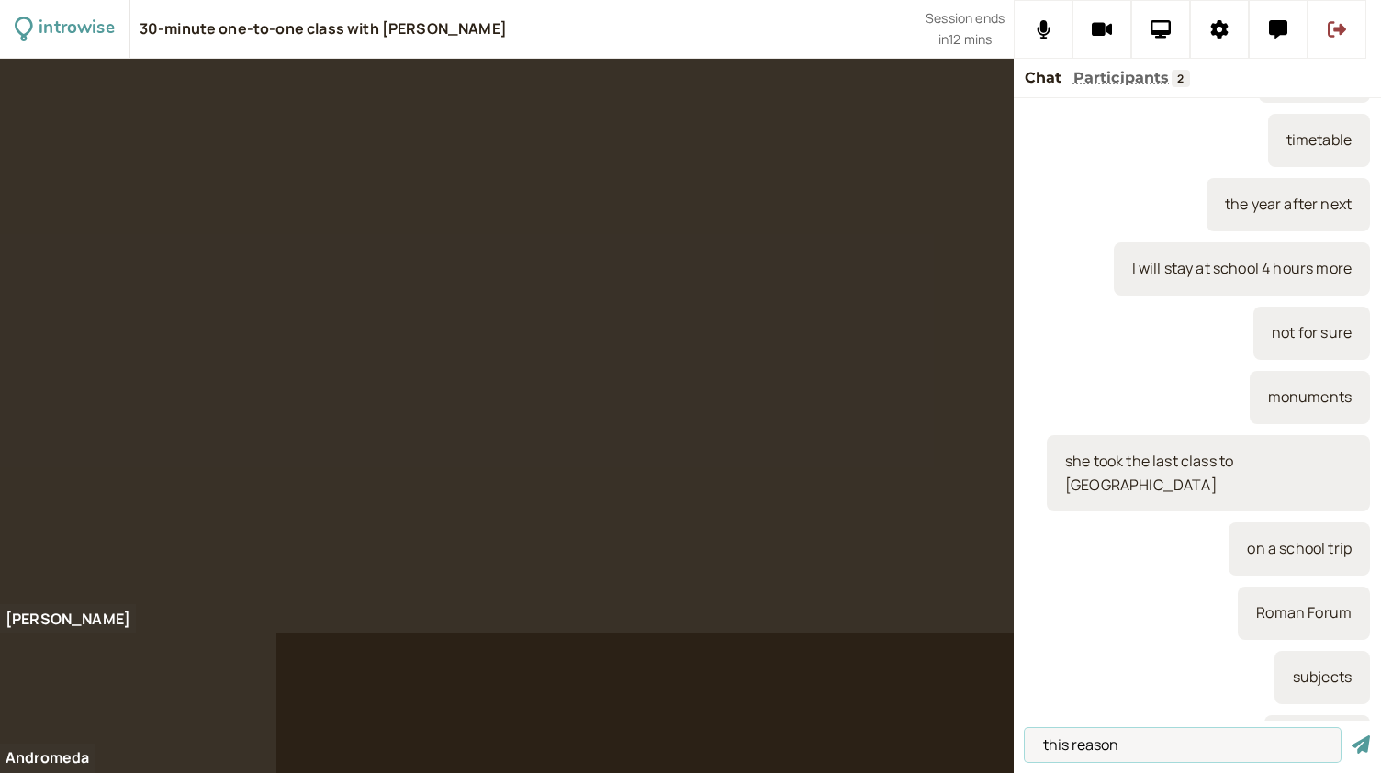
type input "this reason"
click at [1352, 736] on button "submit" at bounding box center [1361, 745] width 18 height 19
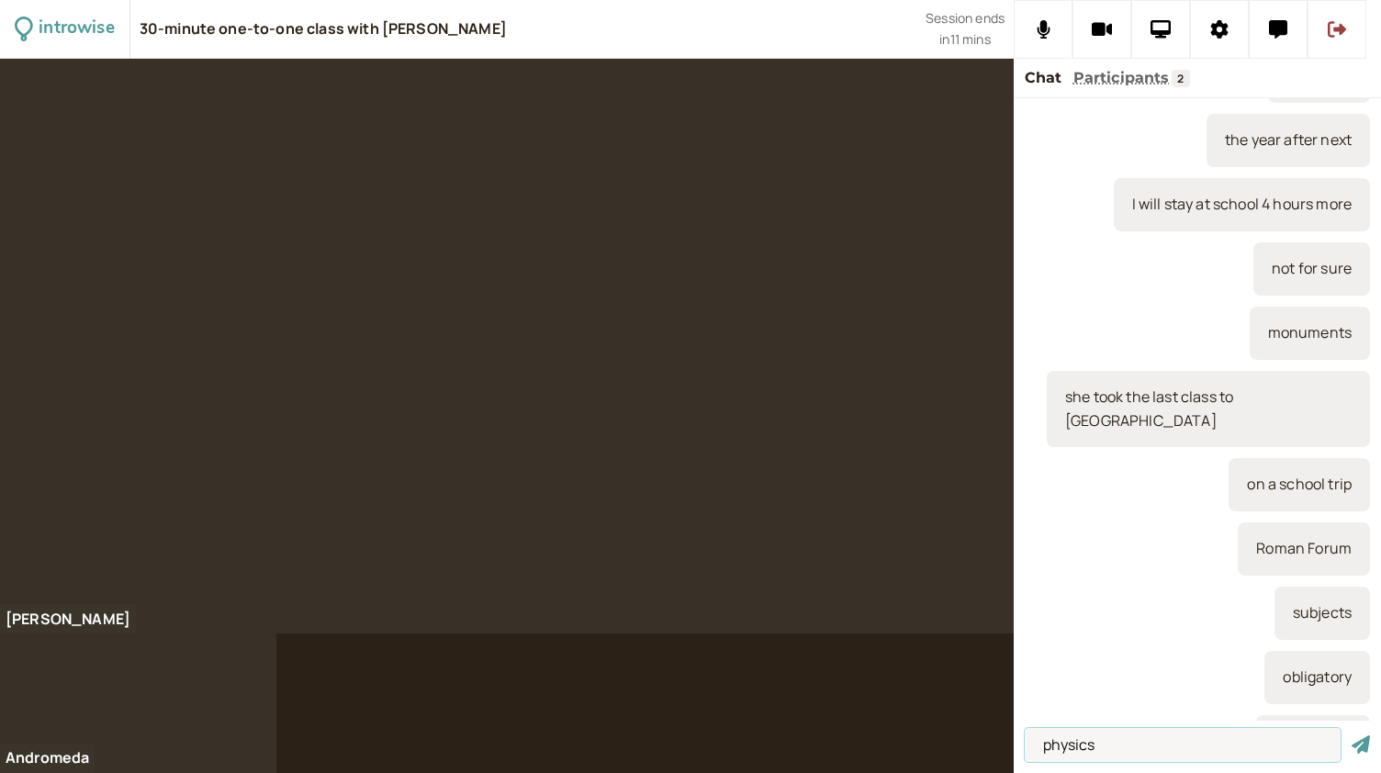
type input "physics"
click at [1352, 736] on button "submit" at bounding box center [1361, 745] width 18 height 19
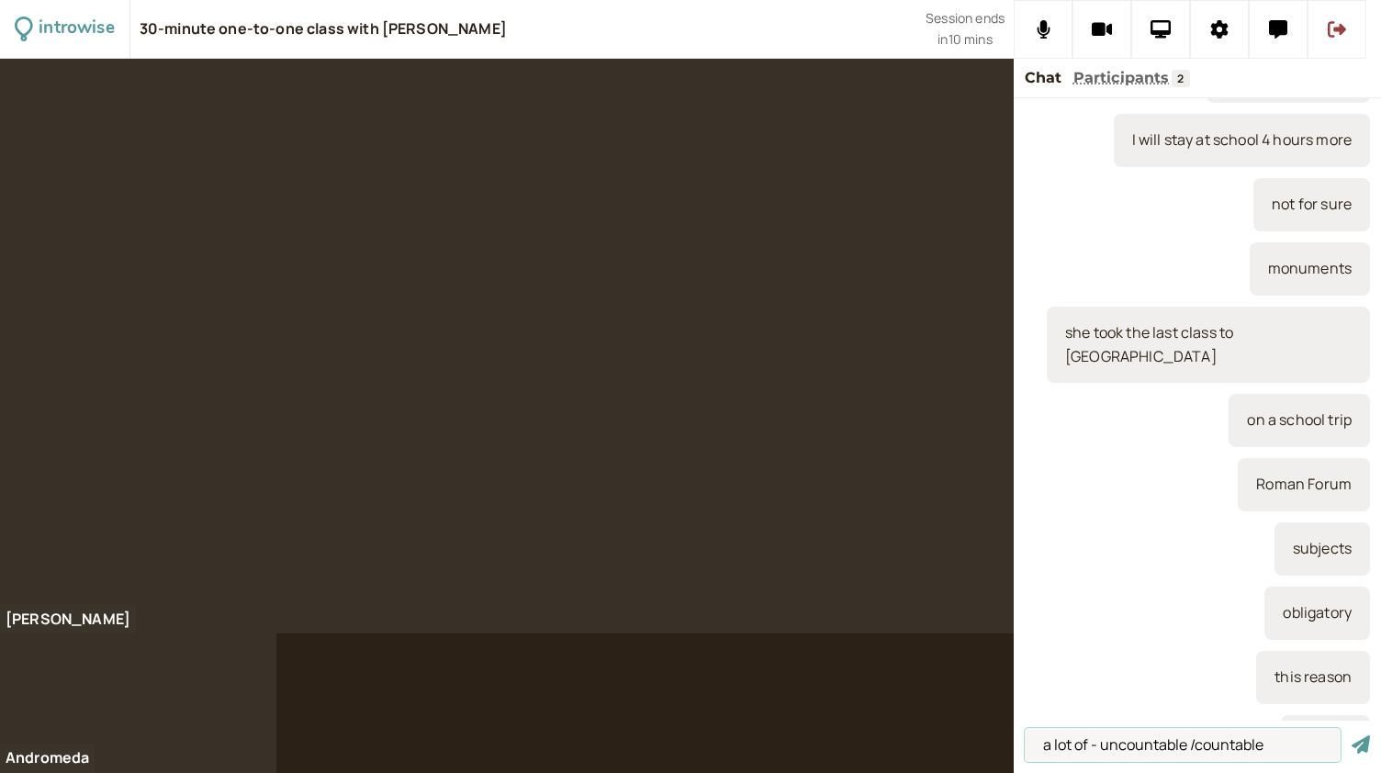
type input "a lot of - uncountable /countable"
click at [1352, 736] on button "submit" at bounding box center [1361, 745] width 18 height 19
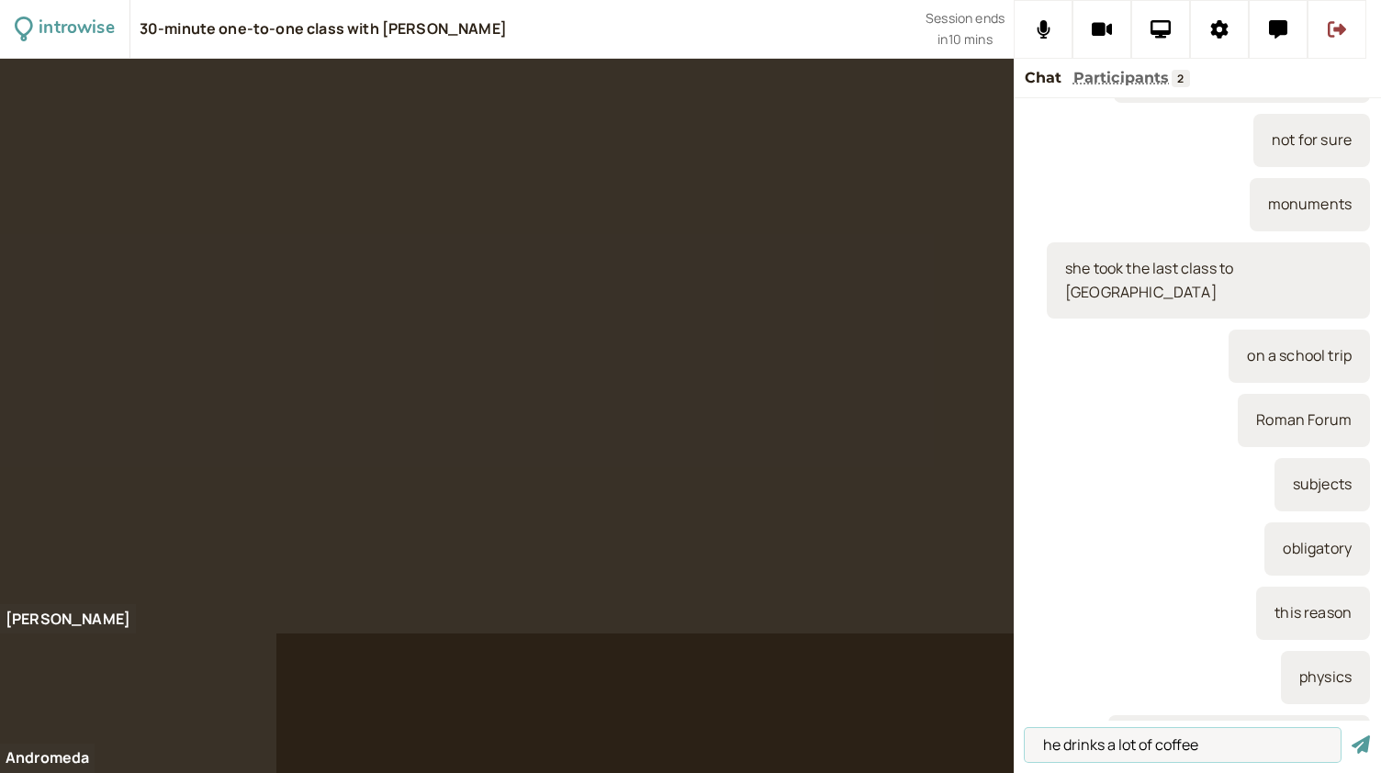
type input "he drinks a lot of coffee"
click at [1352, 736] on button "submit" at bounding box center [1361, 745] width 18 height 19
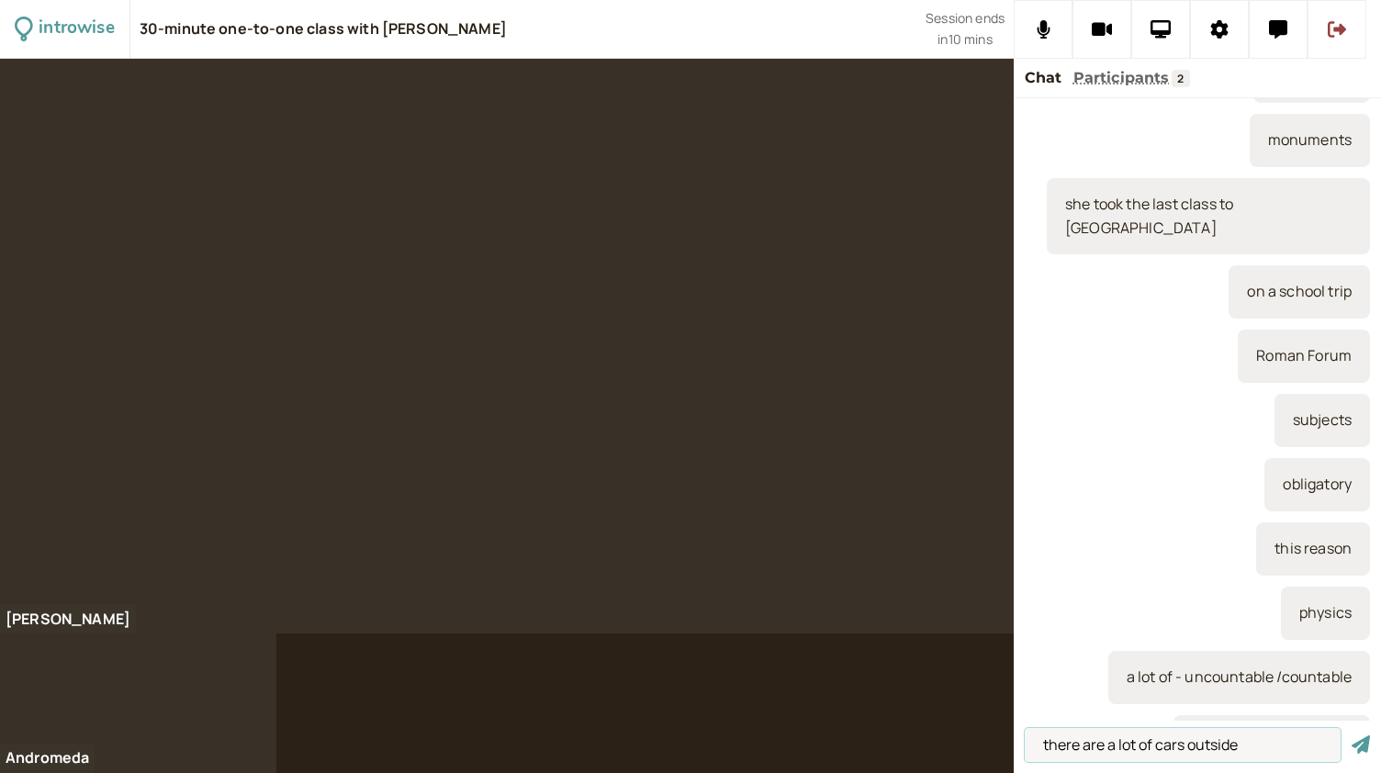
type input "there are a lot of cars outside"
click at [1352, 736] on button "submit" at bounding box center [1361, 745] width 18 height 19
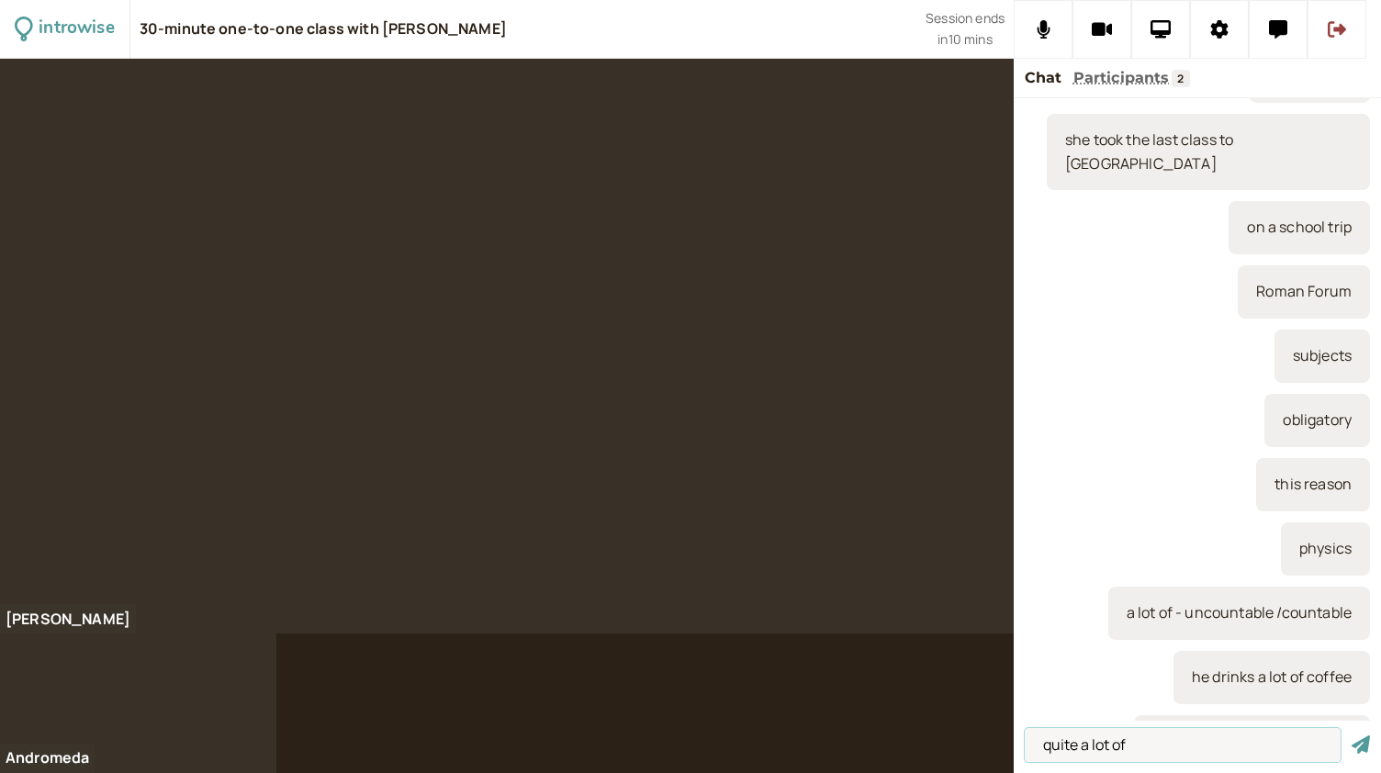
type input "quite a lot of"
click at [1352, 736] on button "submit" at bounding box center [1361, 745] width 18 height 19
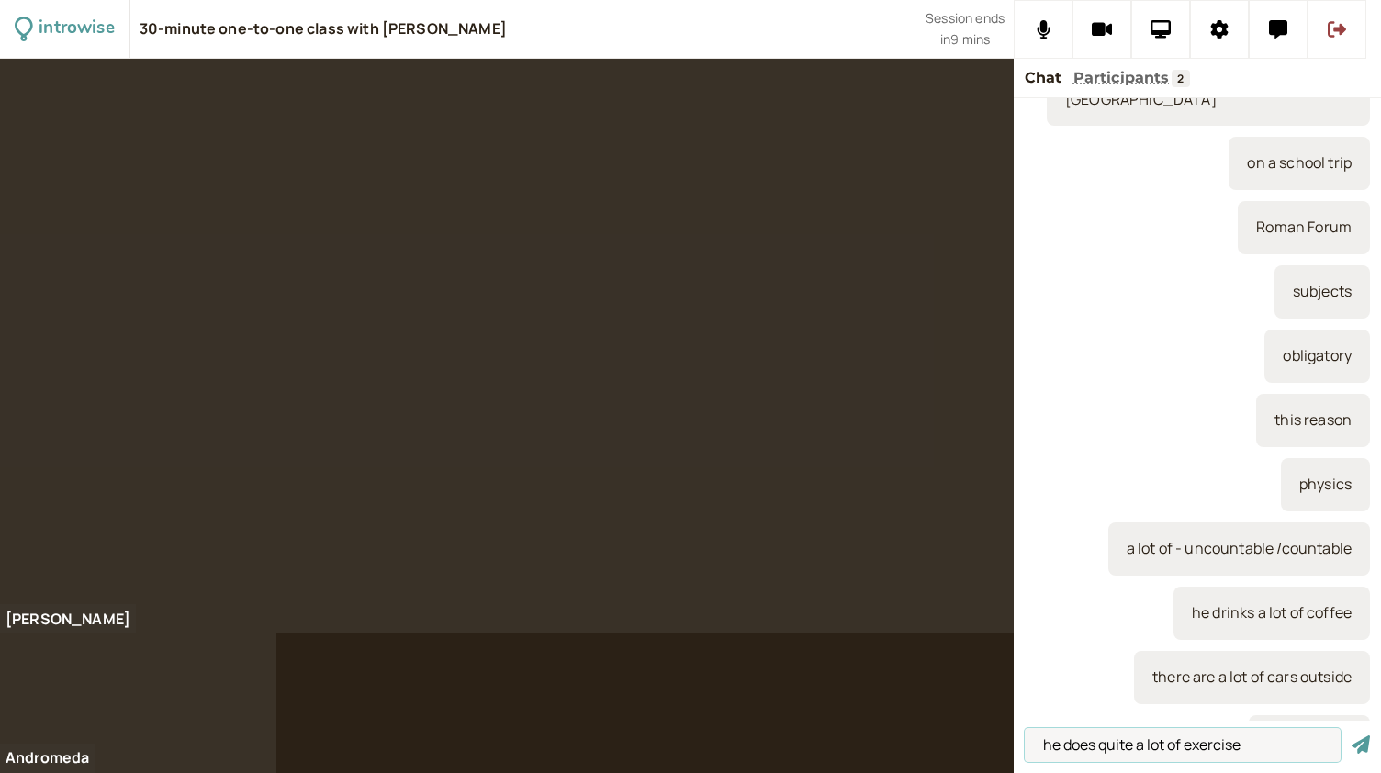
type input "he does quite a lot of exercise"
click at [1352, 736] on button "submit" at bounding box center [1361, 745] width 18 height 19
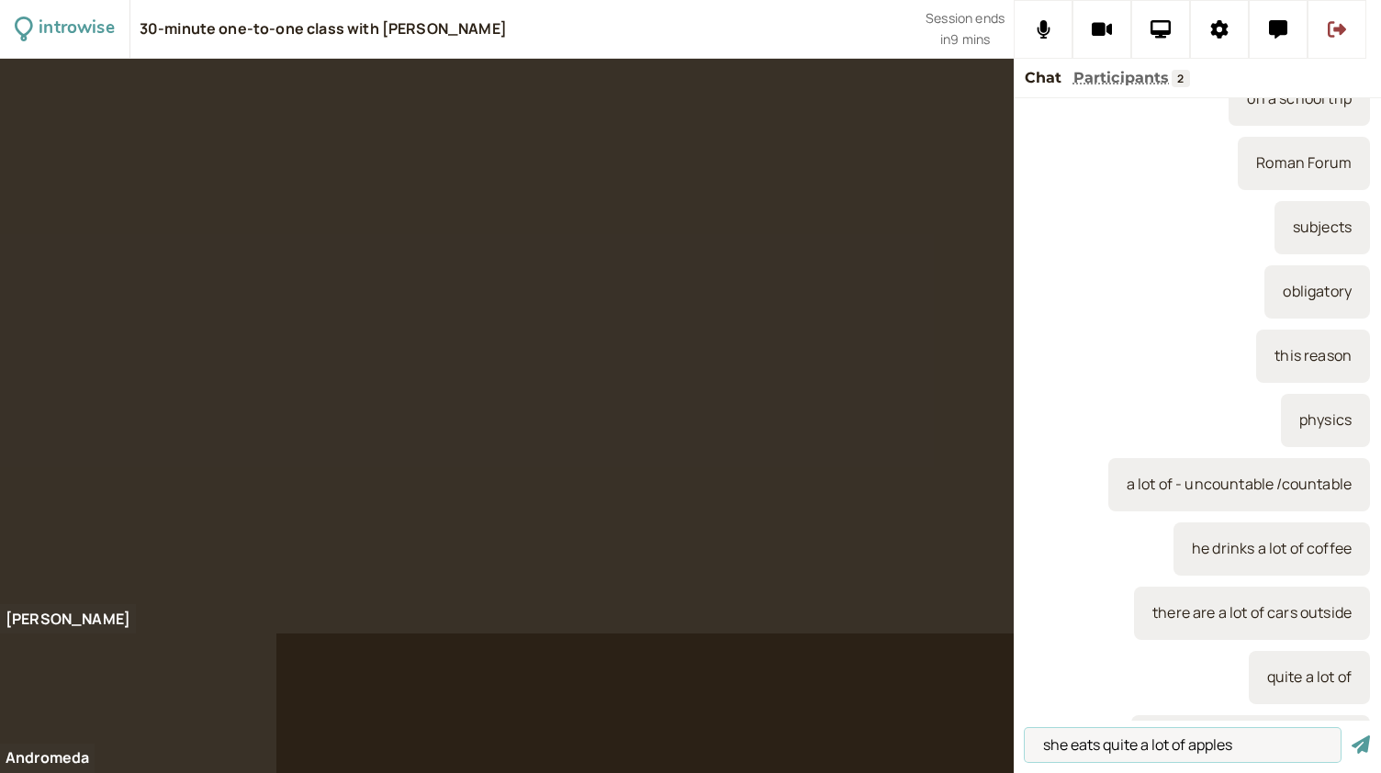
type input "she eats quite a lot of apples"
click at [1352, 736] on button "submit" at bounding box center [1361, 745] width 18 height 19
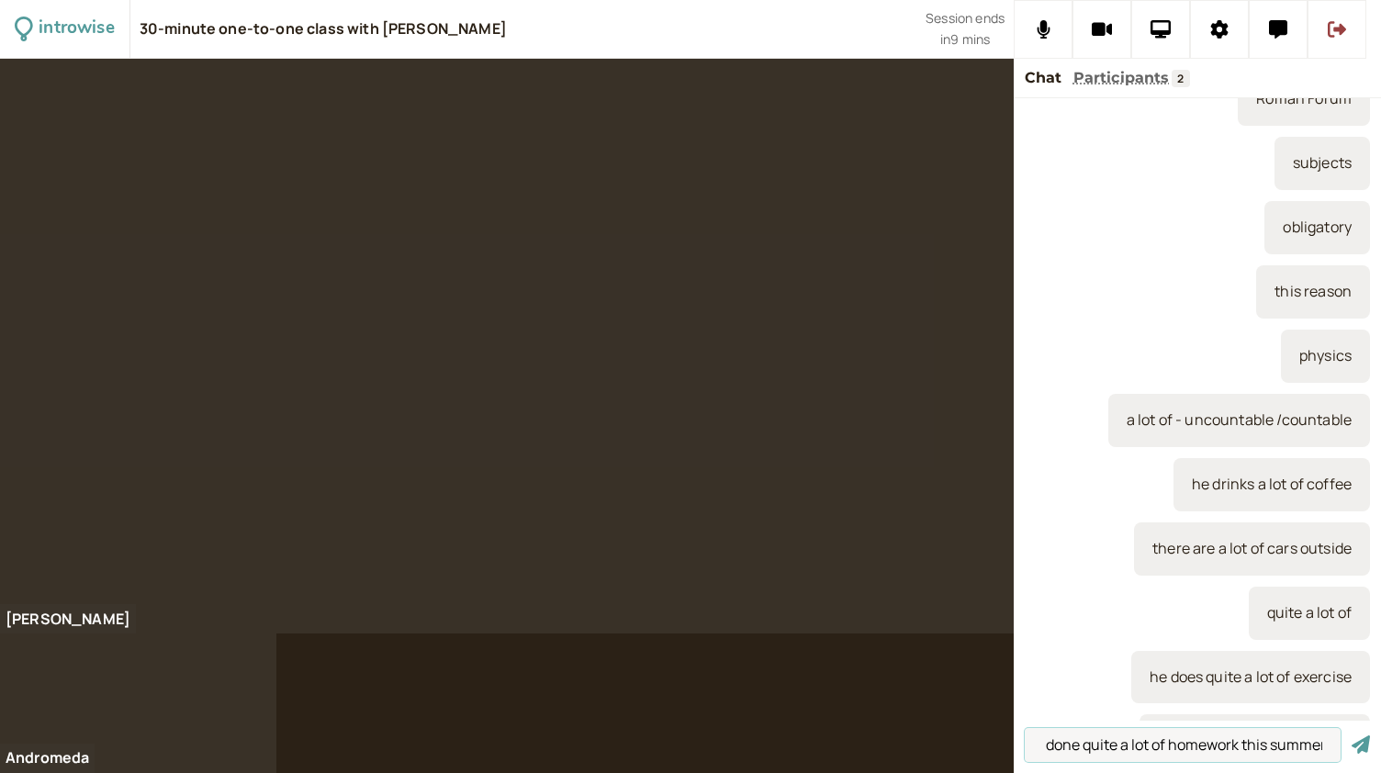
scroll to position [0, 58]
type input "she has done quite a lot of homework this summer"
click at [1352, 736] on button "submit" at bounding box center [1361, 745] width 18 height 19
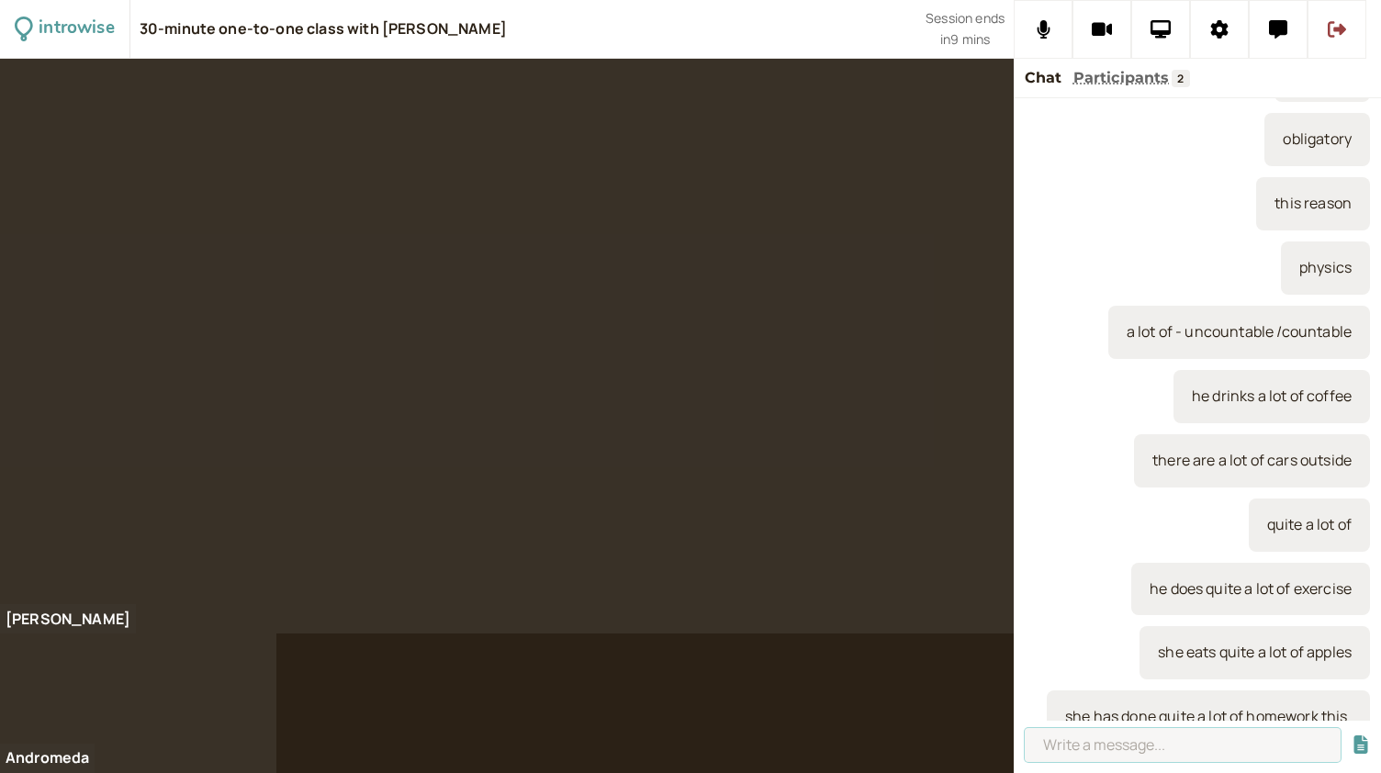
scroll to position [0, 0]
type input "a little - uncountable"
click at [1352, 736] on button "submit" at bounding box center [1361, 745] width 18 height 19
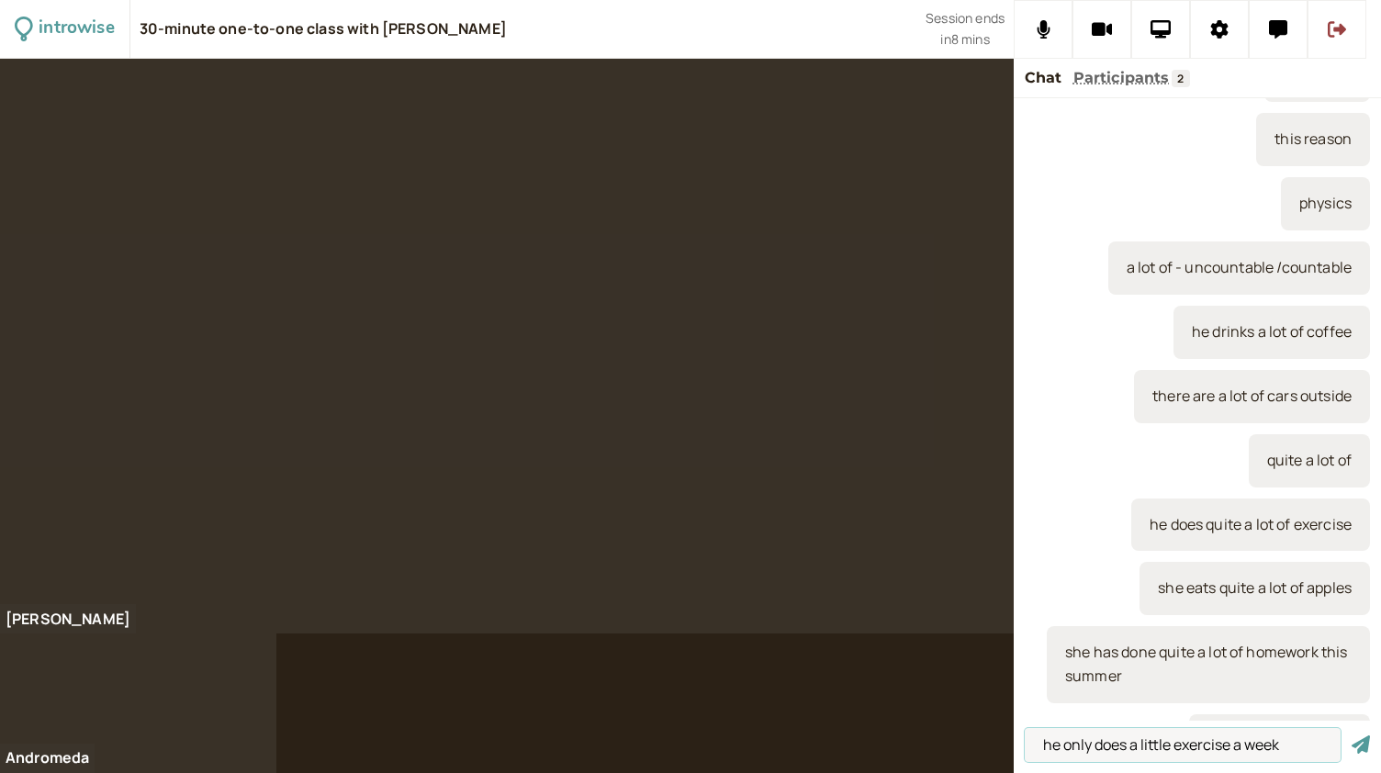
type input "he only does a little exercise a week"
click at [1352, 736] on button "submit" at bounding box center [1361, 745] width 18 height 19
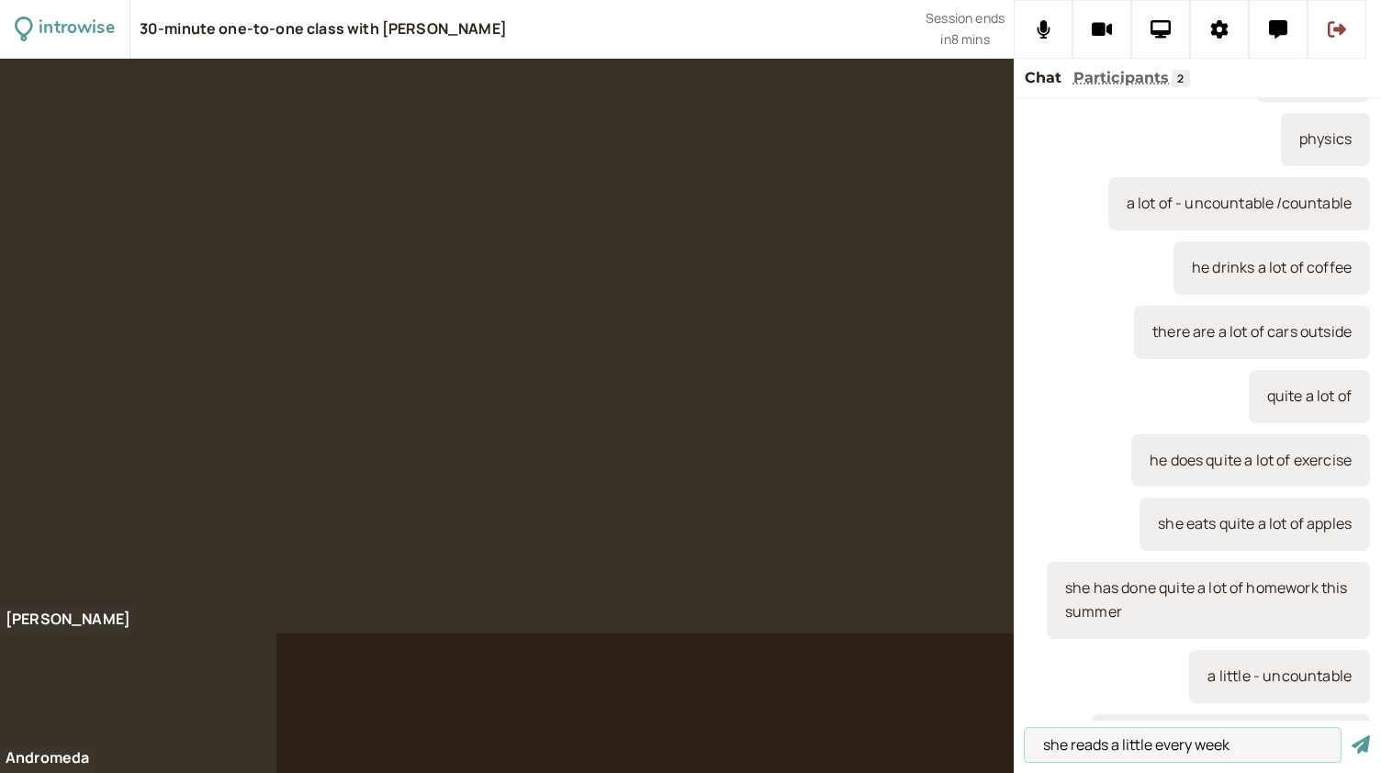
type input "she reads a little every week"
click at [1352, 736] on button "submit" at bounding box center [1361, 745] width 18 height 19
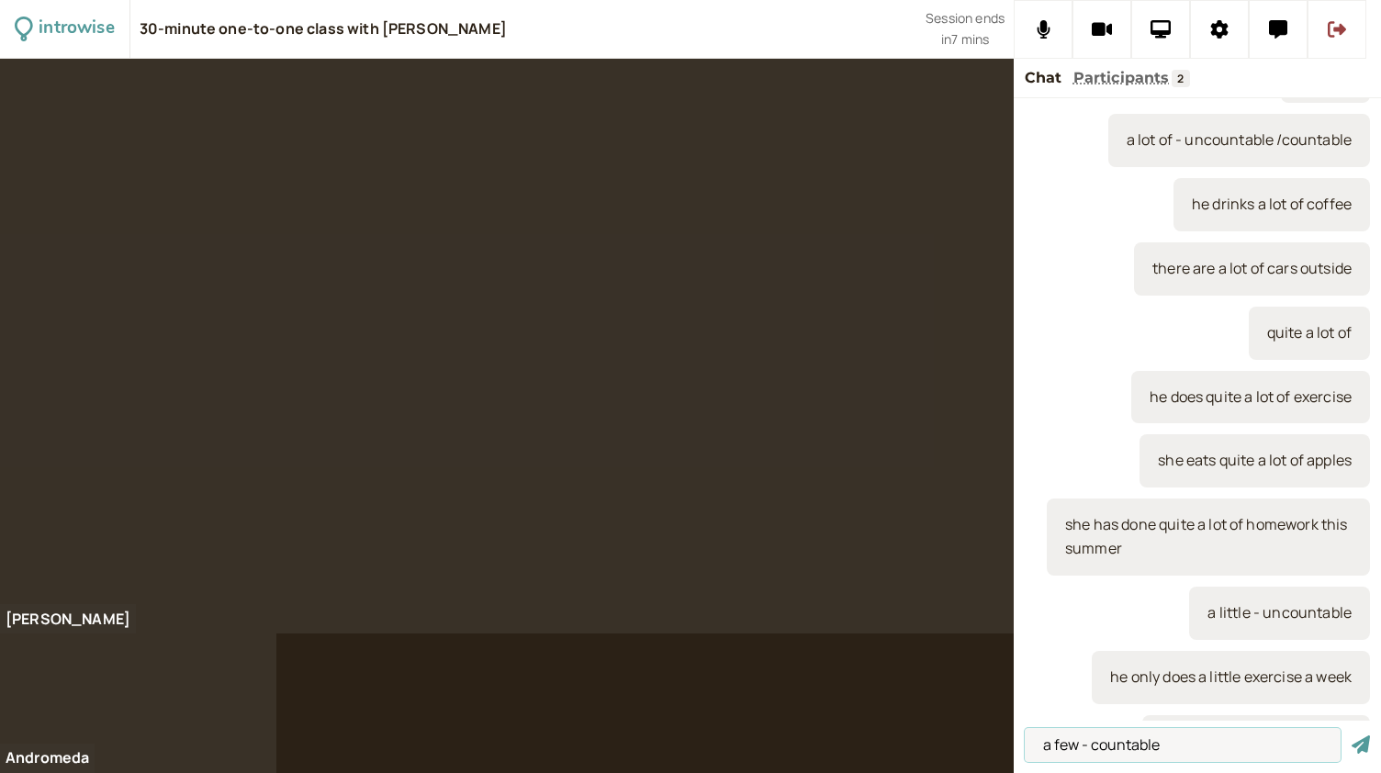
type input "a few - countable"
click at [1352, 736] on button "submit" at bounding box center [1361, 745] width 18 height 19
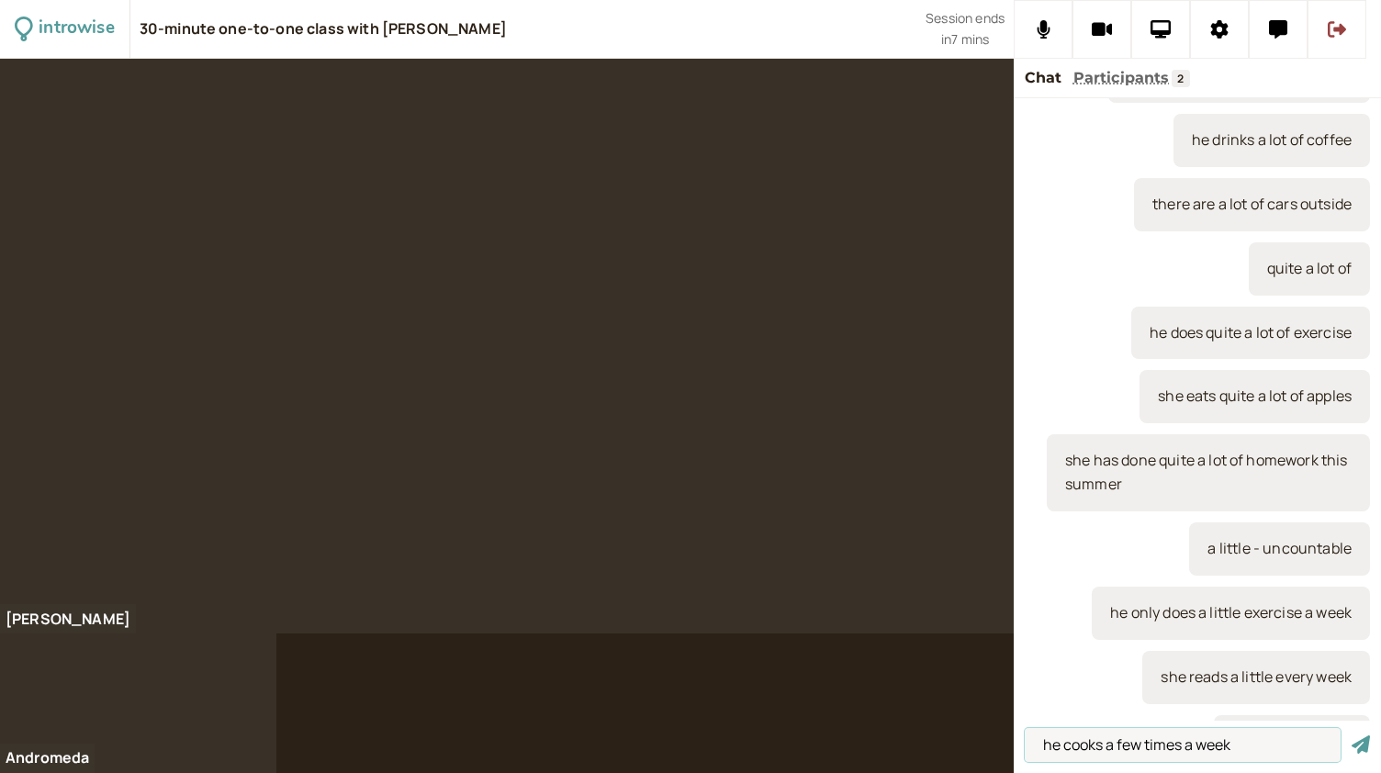
type input "he cooks a few times a week"
click at [1352, 736] on button "submit" at bounding box center [1361, 745] width 18 height 19
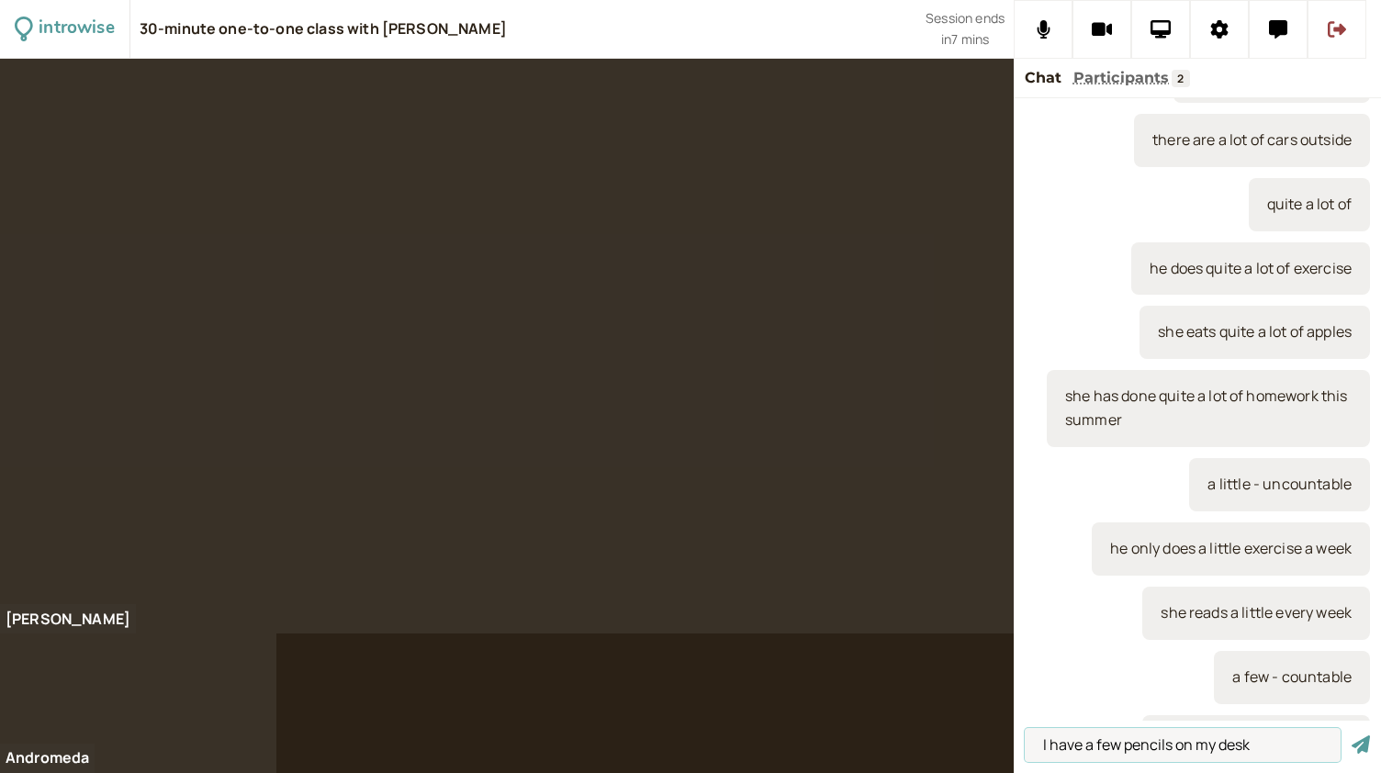
type input "I have a few pencils on my desk"
click at [1352, 736] on button "submit" at bounding box center [1361, 745] width 18 height 19
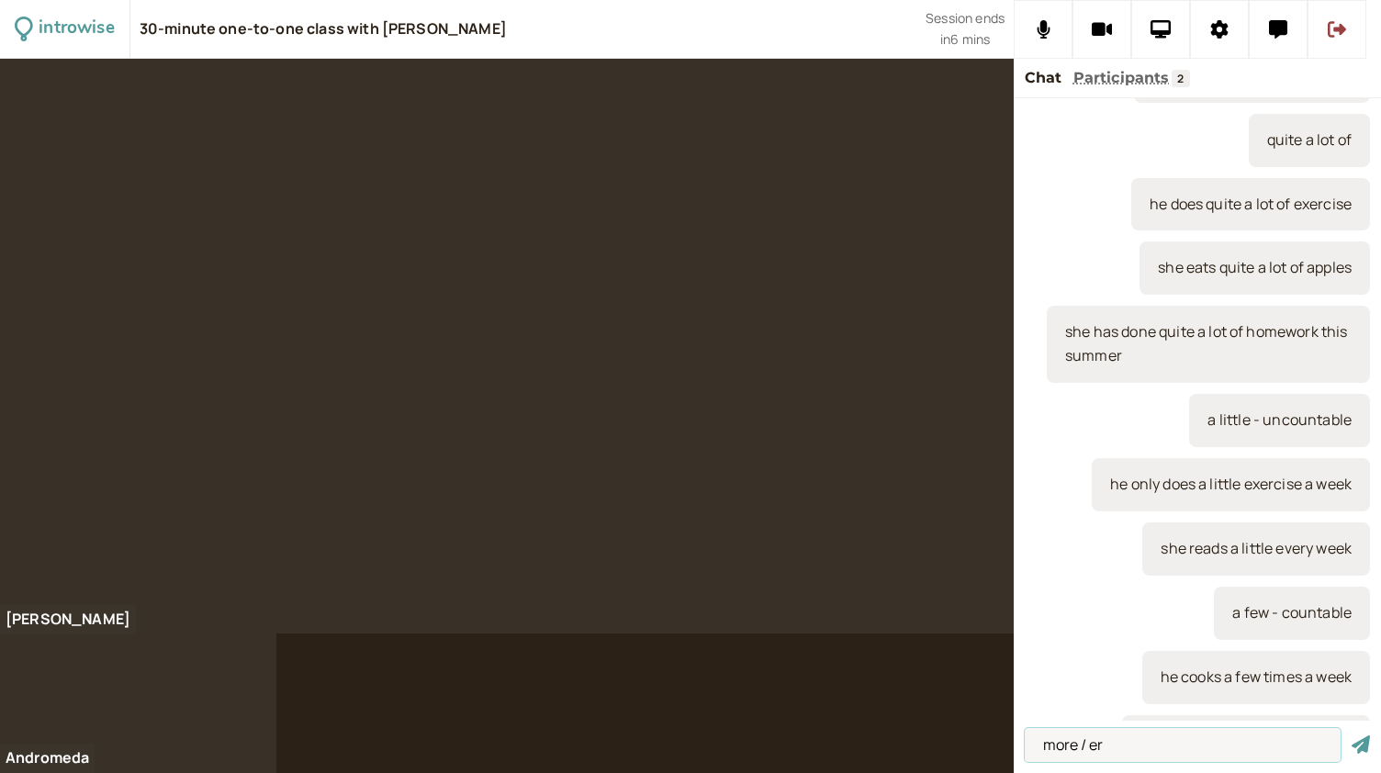
type input "more / er"
click at [1352, 736] on button "submit" at bounding box center [1361, 745] width 18 height 19
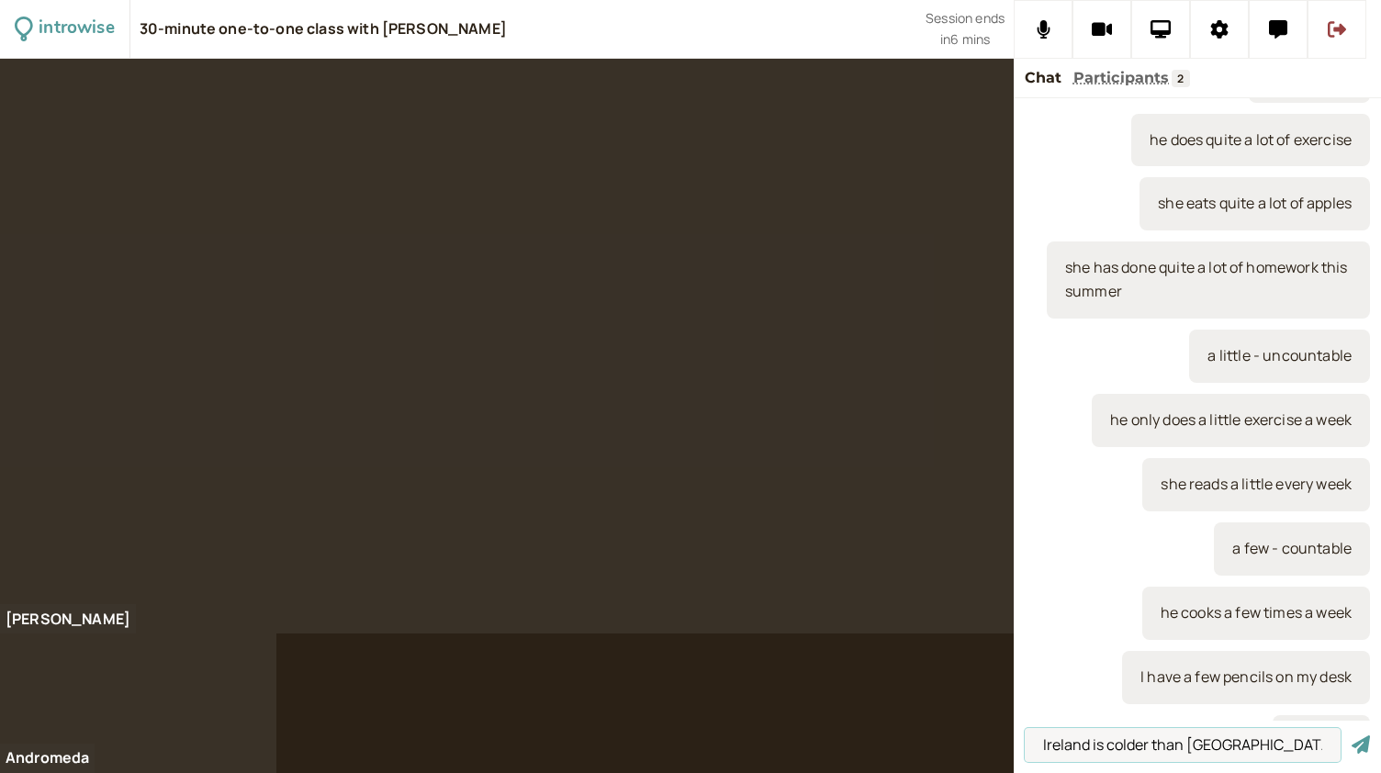
type input "Ireland is colder than Italy"
click at [1352, 736] on button "submit" at bounding box center [1361, 745] width 18 height 19
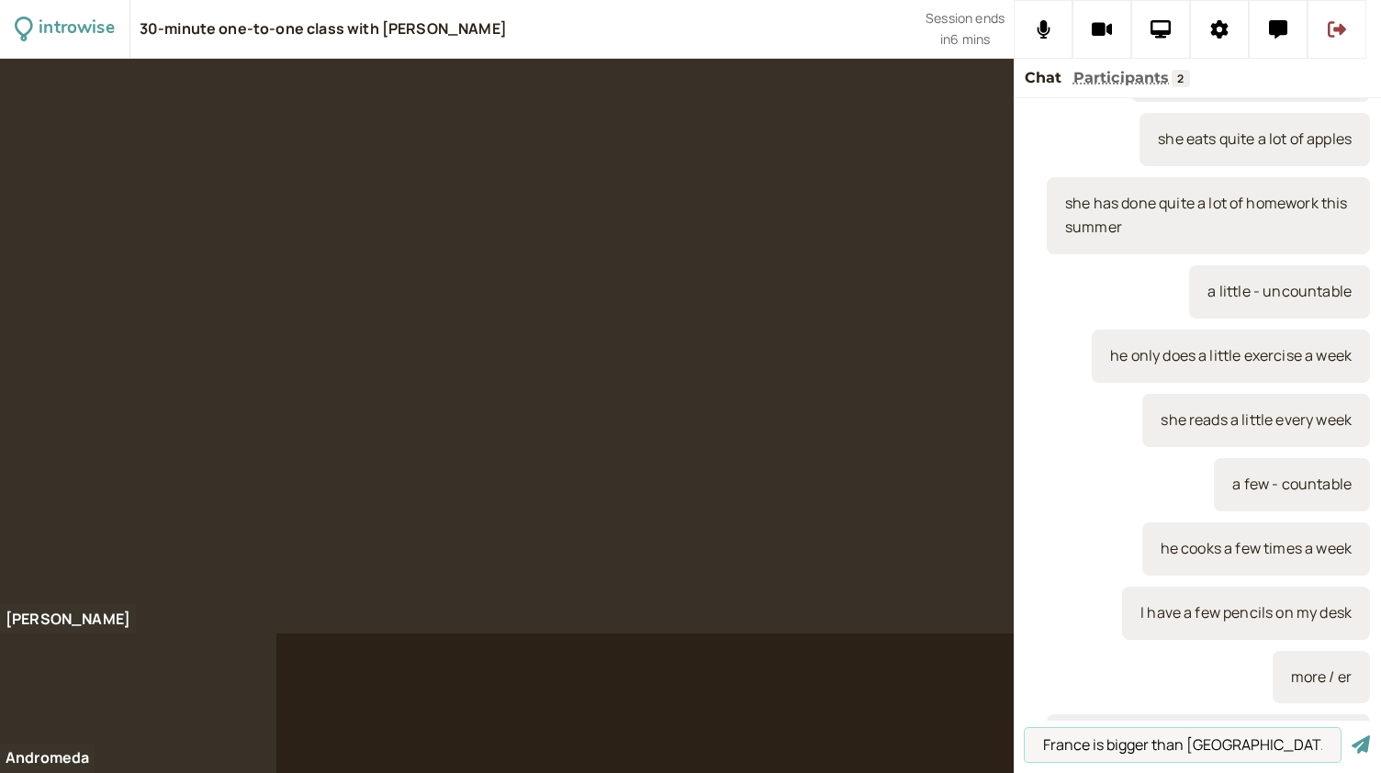
type input "France is bigger than Switzerland"
click at [1352, 736] on button "submit" at bounding box center [1361, 745] width 18 height 19
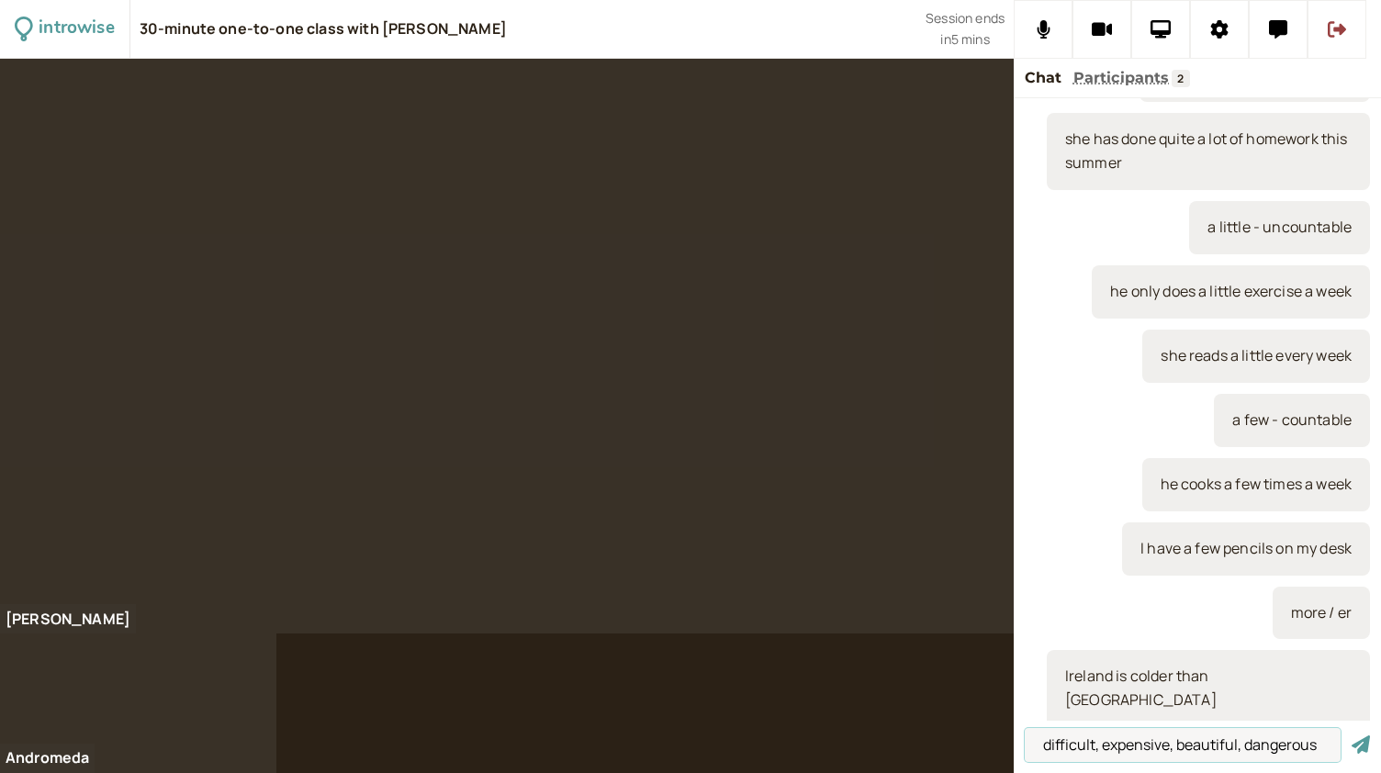
type input "difficult, expensive, beautiful, dangerous"
click at [1352, 736] on button "submit" at bounding box center [1361, 745] width 18 height 19
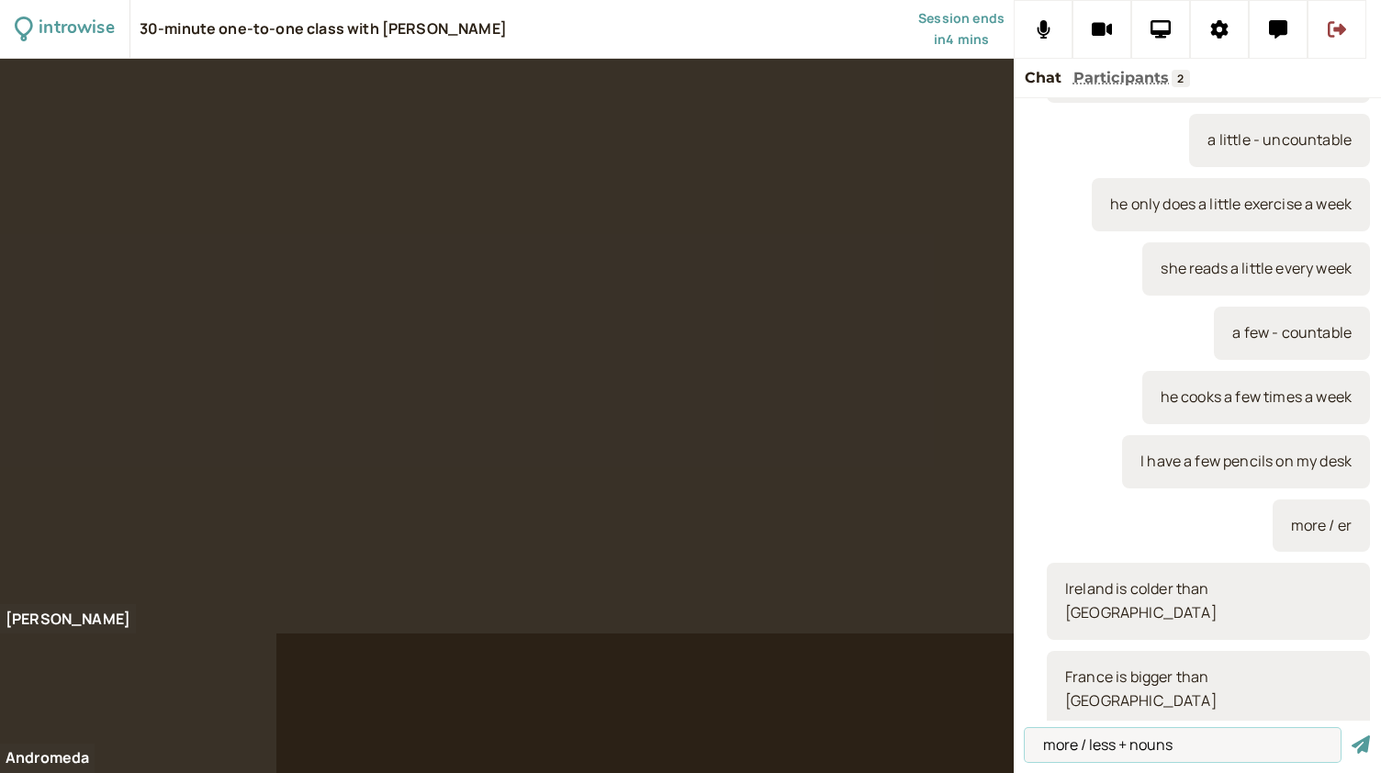
type input "more / less + nouns"
click at [1352, 736] on button "submit" at bounding box center [1361, 745] width 18 height 19
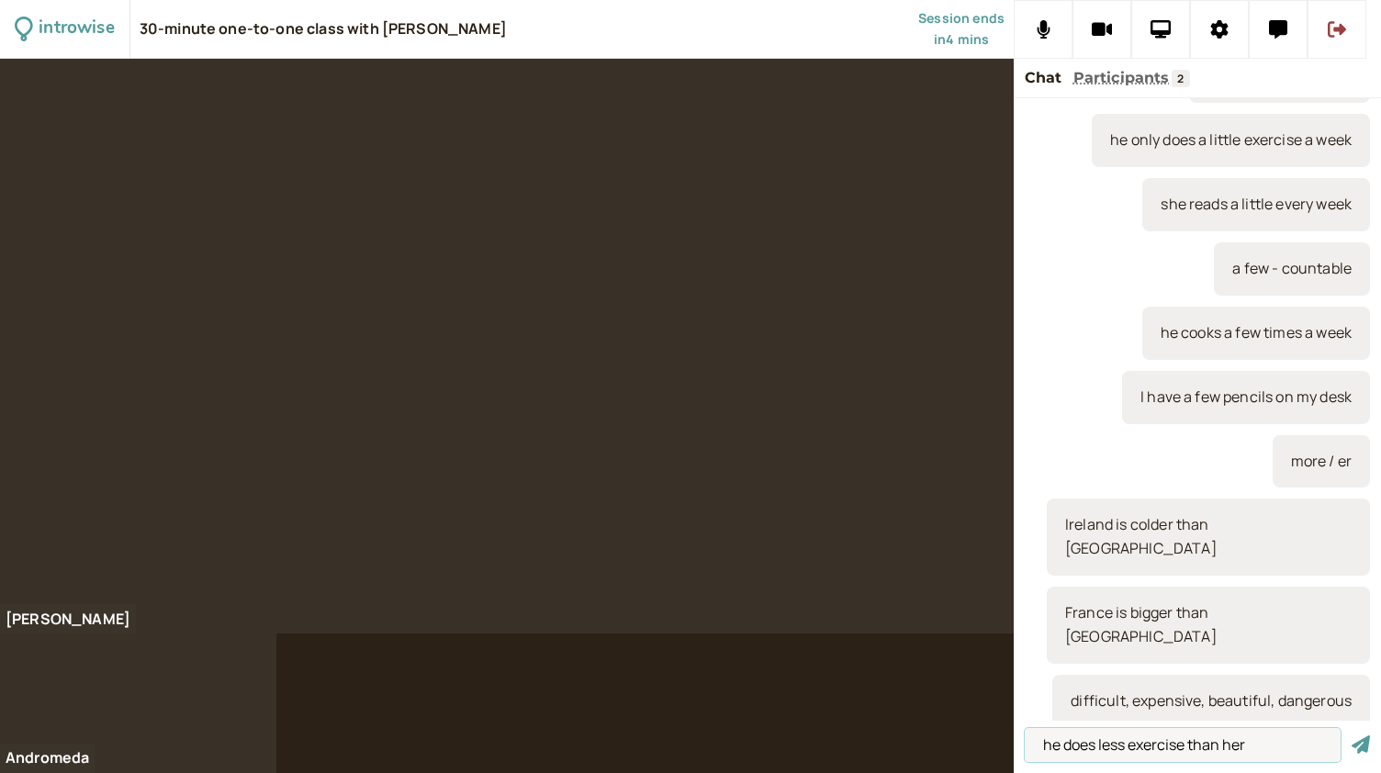
type input "he does less exercise than her"
click at [1352, 736] on button "submit" at bounding box center [1361, 745] width 18 height 19
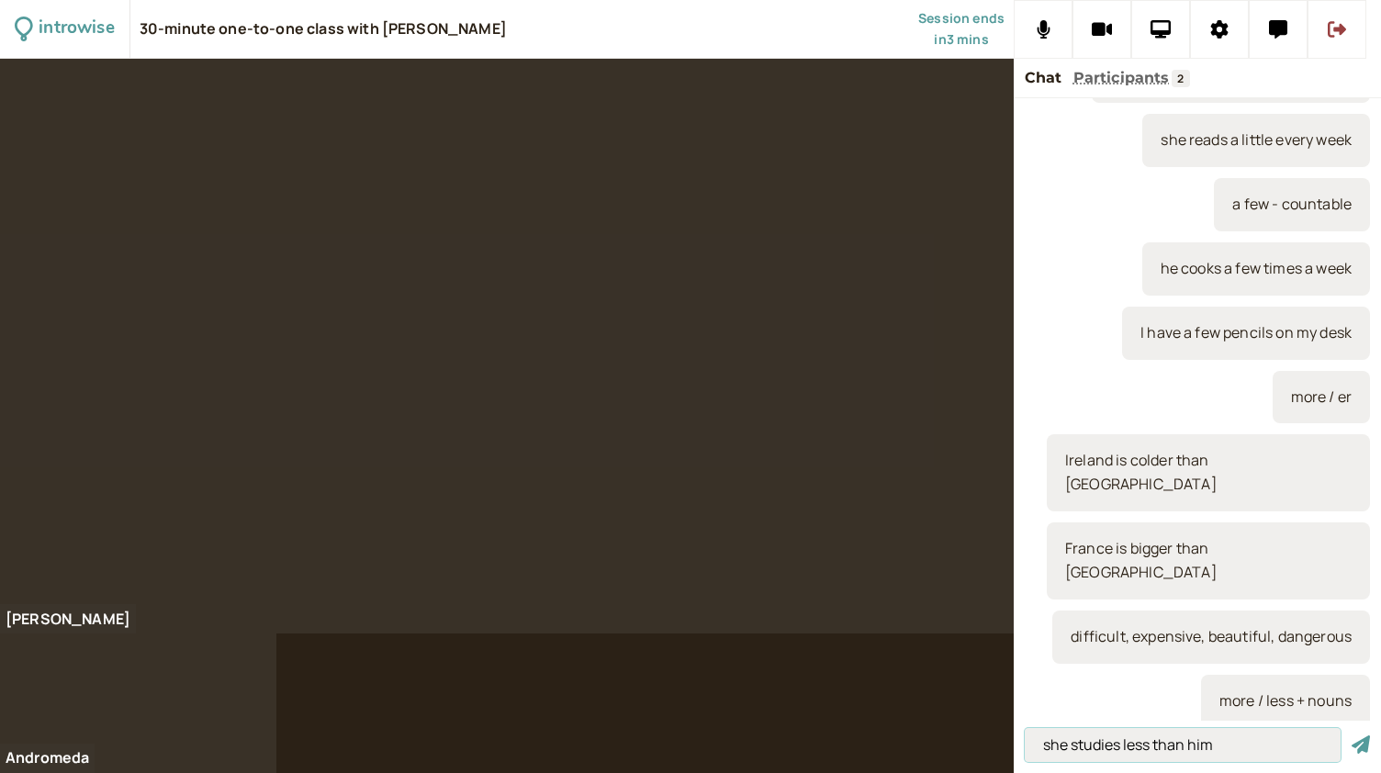
type input "she studies less than him"
click at [1352, 736] on button "submit" at bounding box center [1361, 745] width 18 height 19
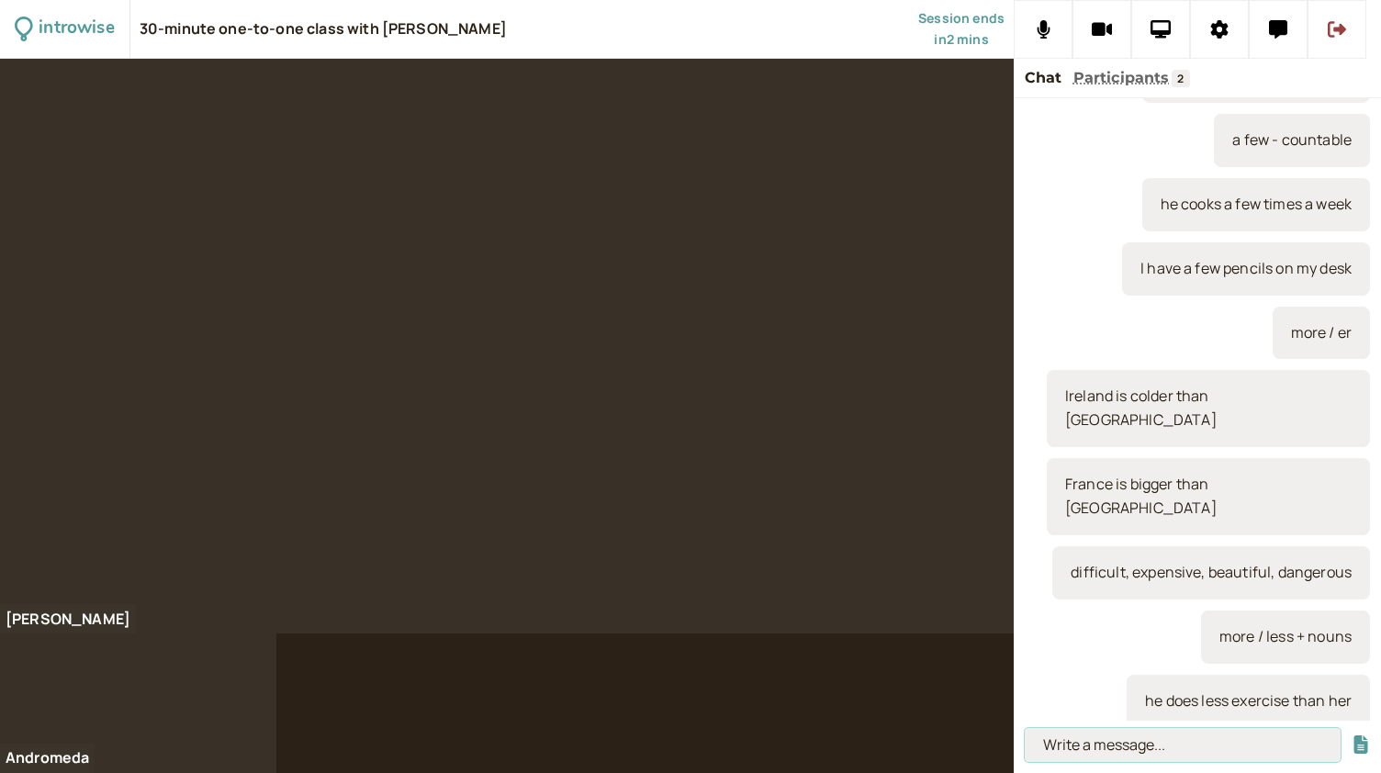
click at [1122, 745] on input at bounding box center [1183, 745] width 316 height 34
paste input "If + present + will + infinitive – first conditional"
type input "If + present + will + infinitive – first conditional"
click at [1352, 736] on button "submit" at bounding box center [1361, 745] width 18 height 19
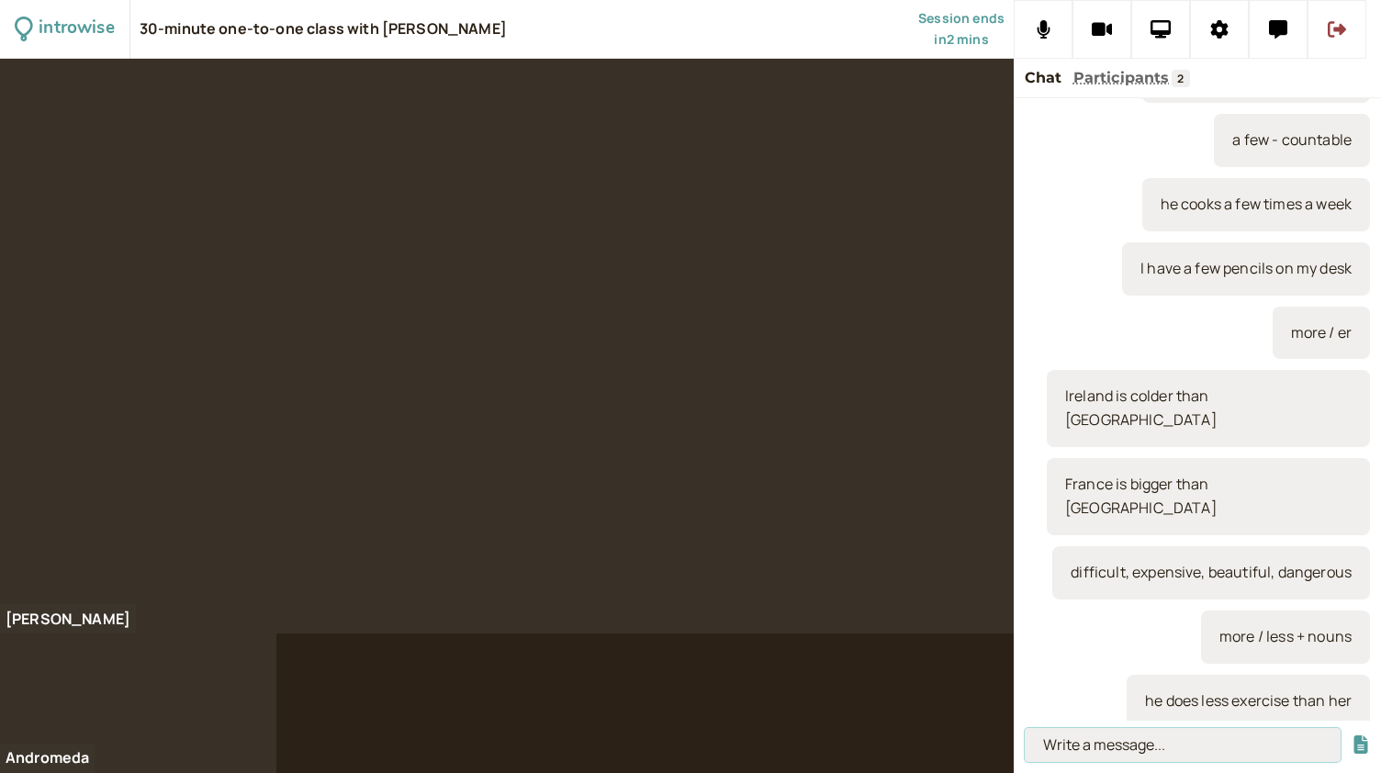
scroll to position [0, 0]
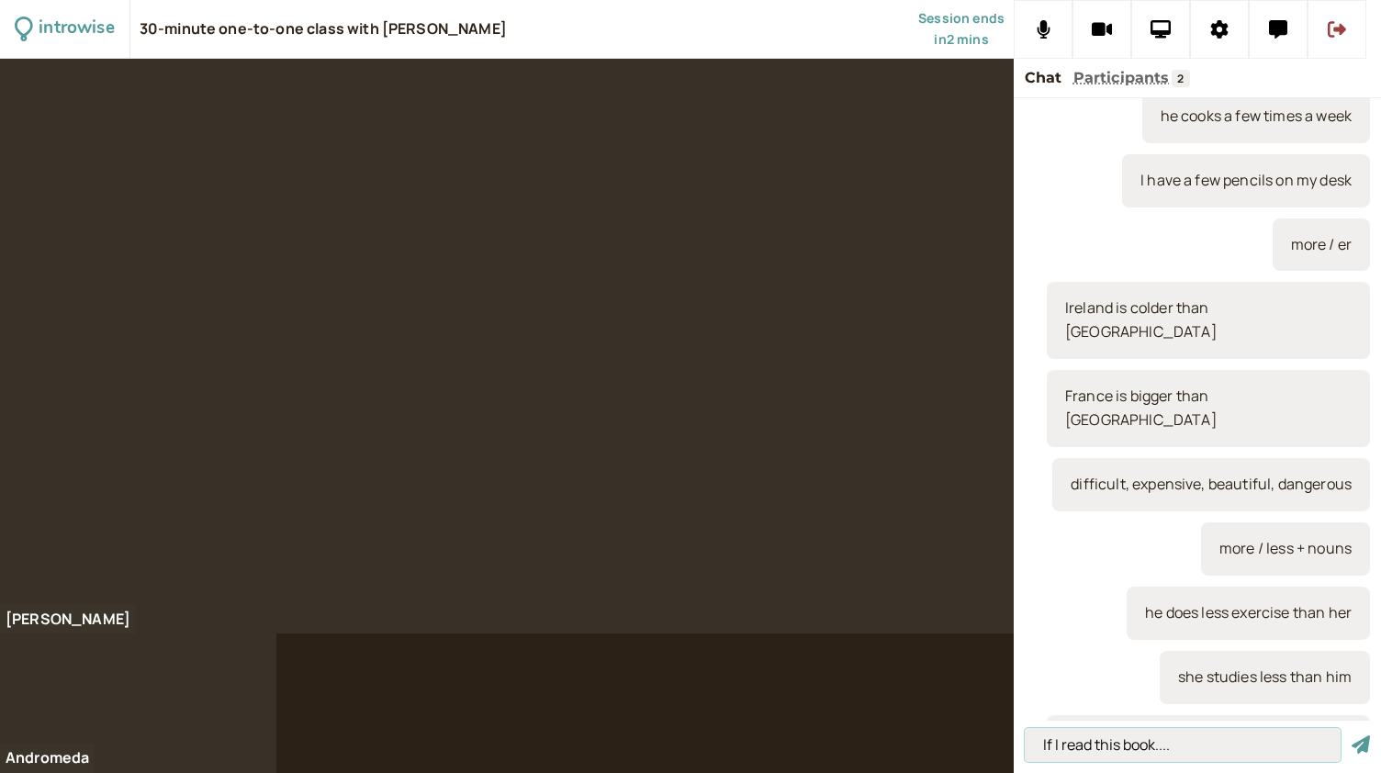
type input "If I read this book...."
click at [1352, 736] on button "submit" at bounding box center [1361, 745] width 18 height 19
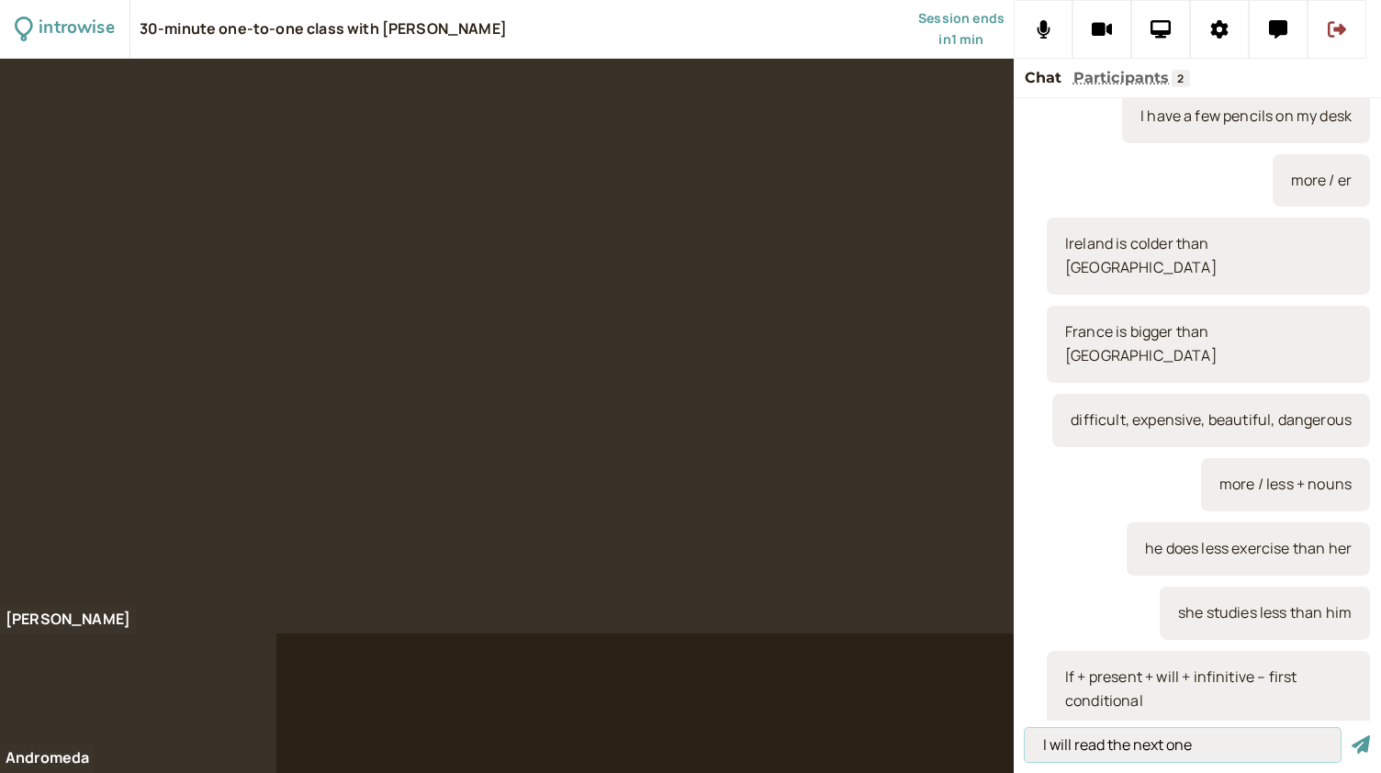
type input "I will read the next one"
click at [1352, 736] on button "submit" at bounding box center [1361, 745] width 18 height 19
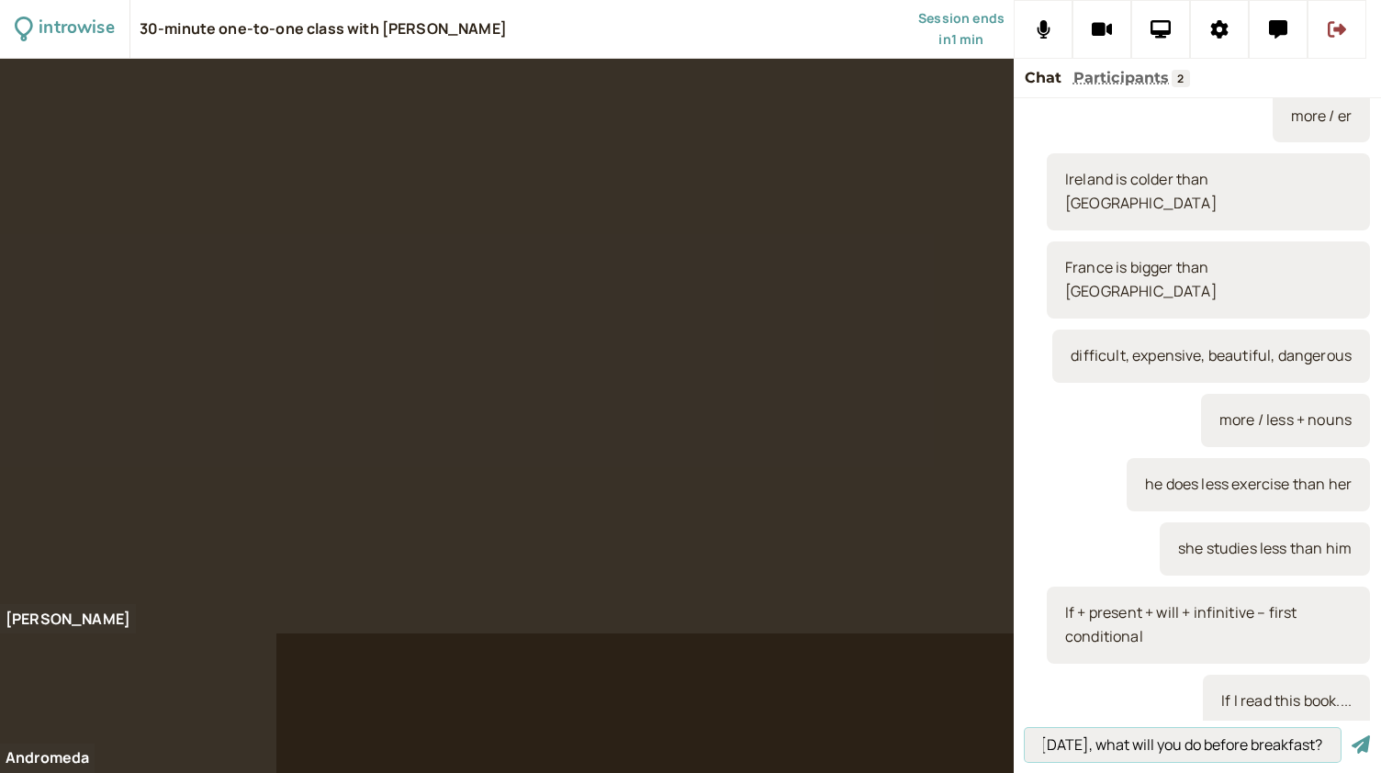
scroll to position [0, 158]
type input "if you wake up early tomorrow, what will you do before breakfast?"
click at [1352, 736] on button "submit" at bounding box center [1361, 745] width 18 height 19
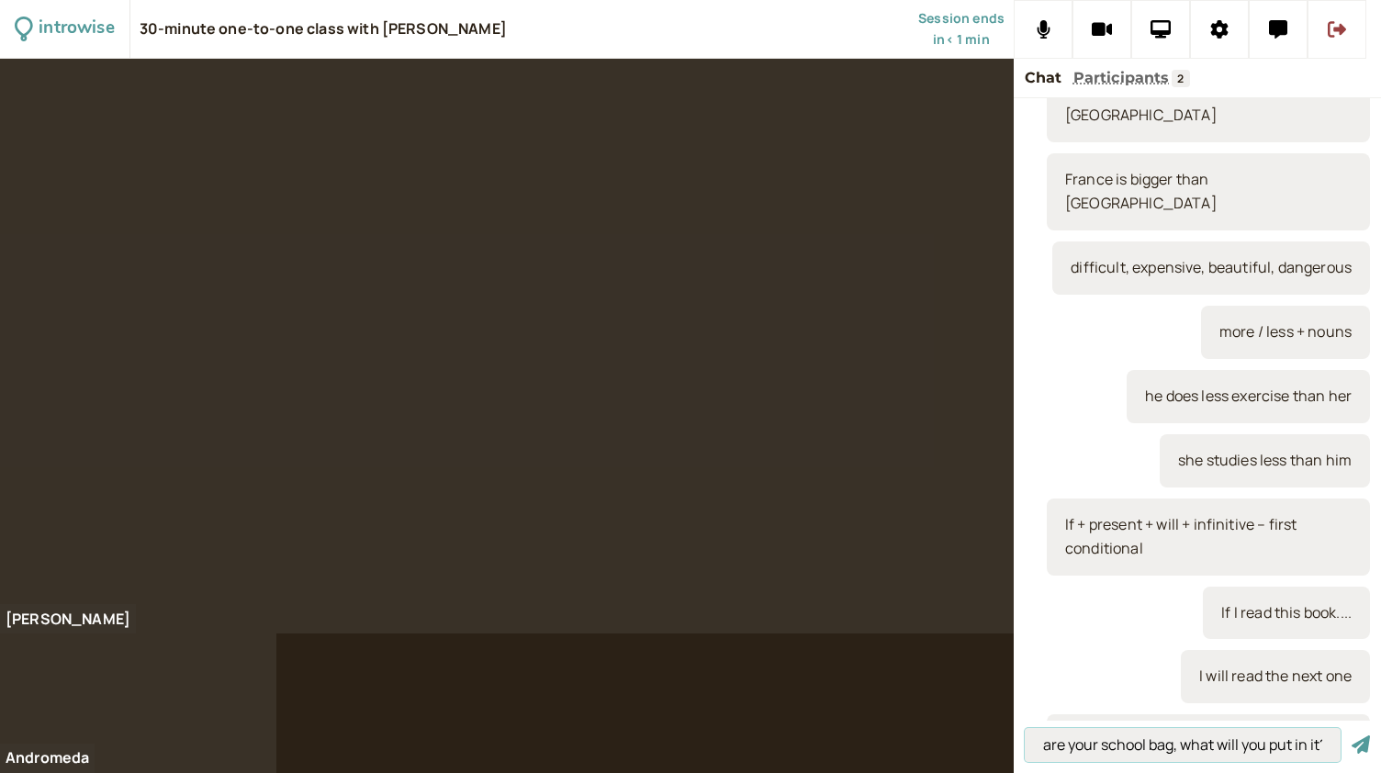
scroll to position [0, 77]
type input "if you prepare your school bag, what will you put in it?"
click at [1352, 736] on button "submit" at bounding box center [1361, 745] width 18 height 19
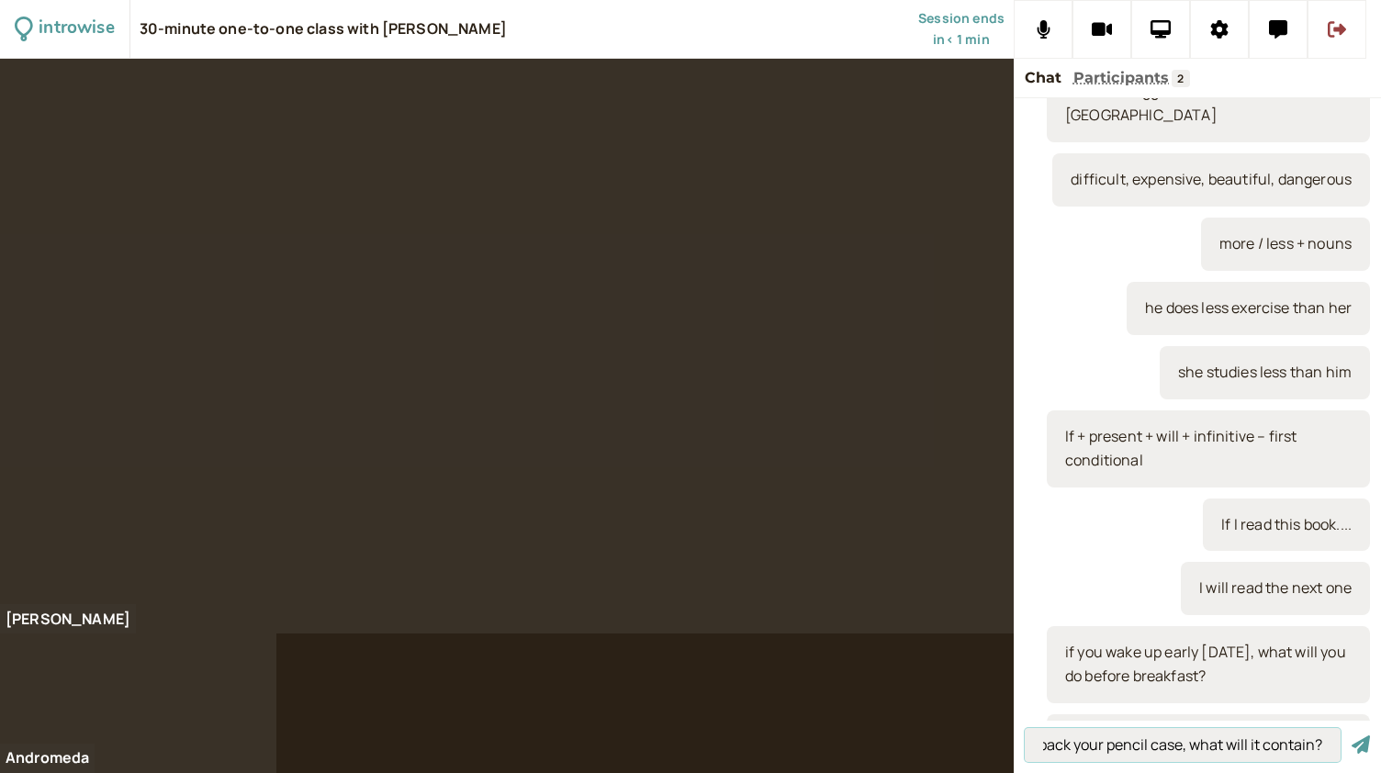
scroll to position [0, 47]
type input "if you pack your pencil case, what will it contain?"
click at [1352, 736] on button "submit" at bounding box center [1361, 745] width 18 height 19
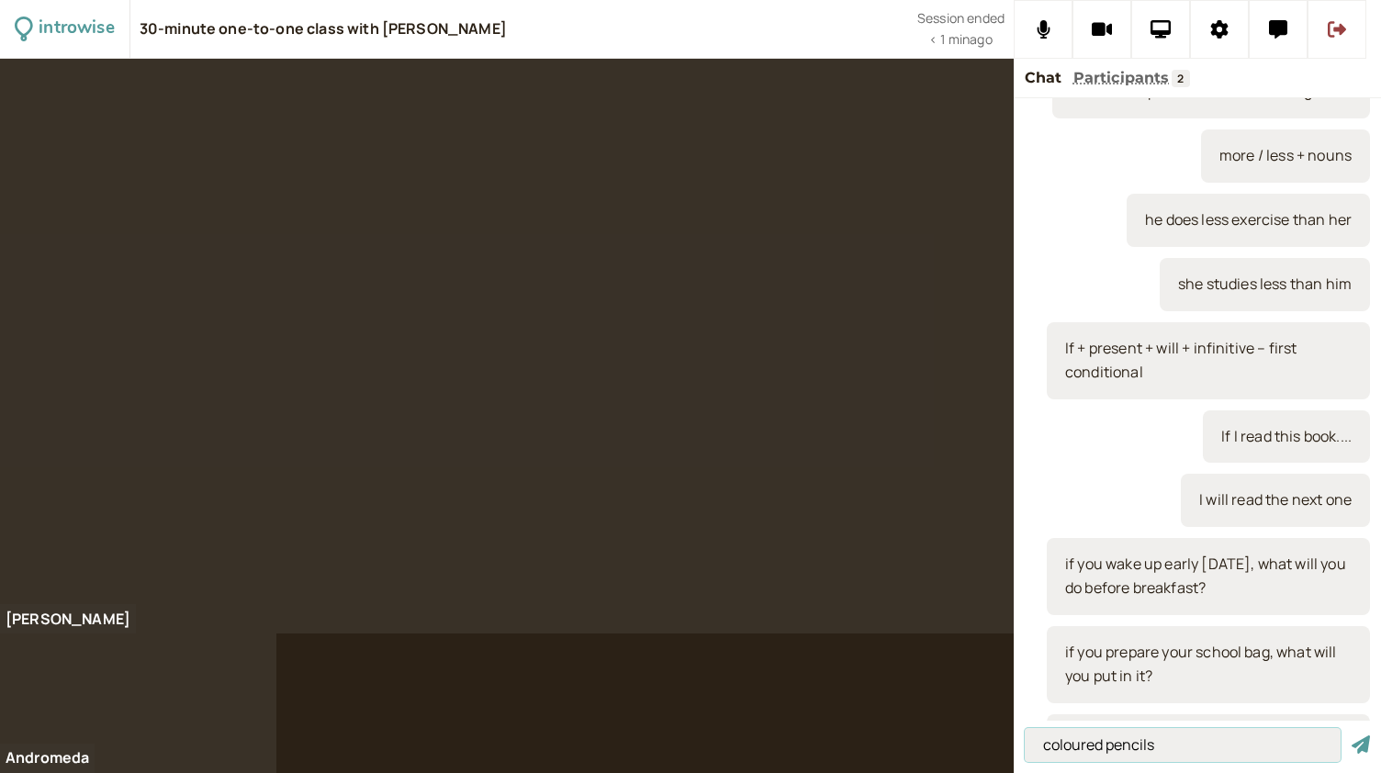
type input "coloured pencils"
click at [1352, 736] on button "submit" at bounding box center [1361, 745] width 18 height 19
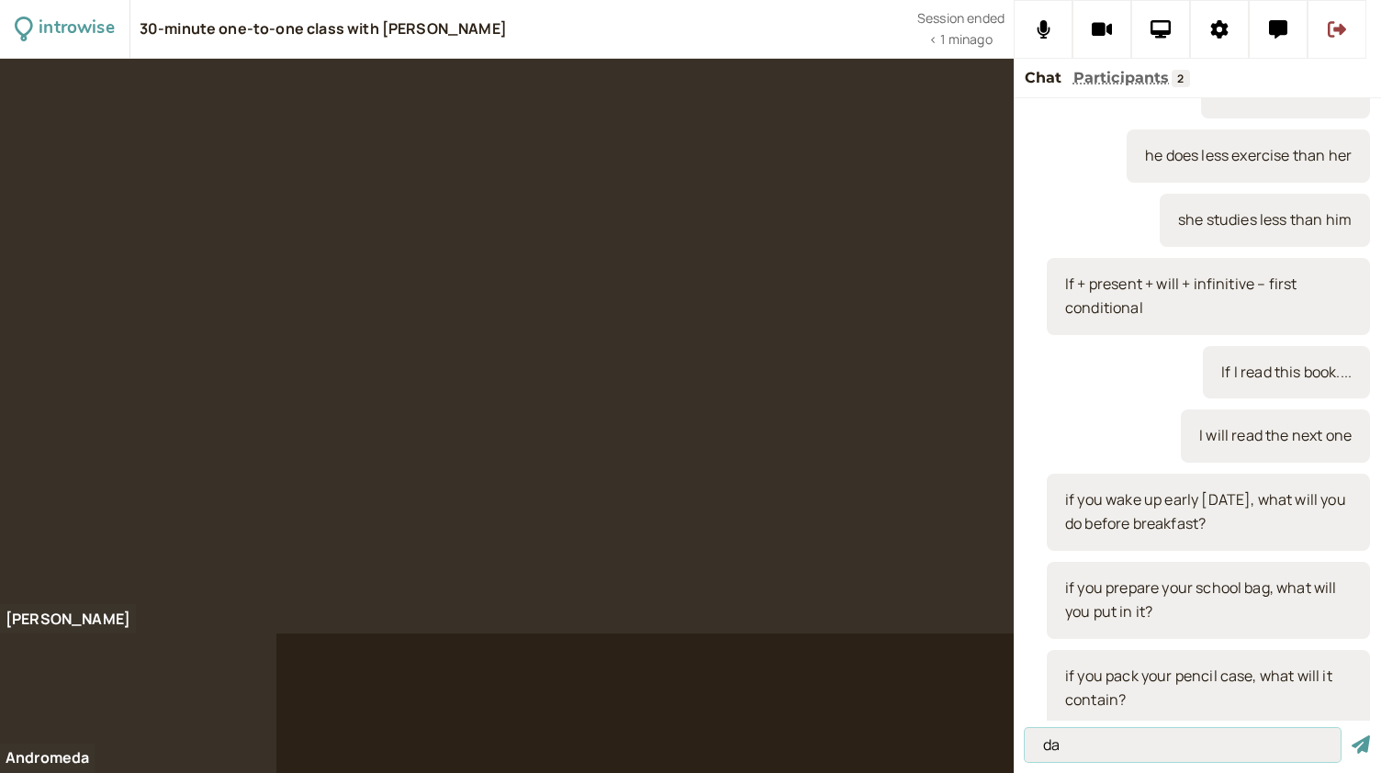
type input "d"
